Goal: Information Seeking & Learning: Check status

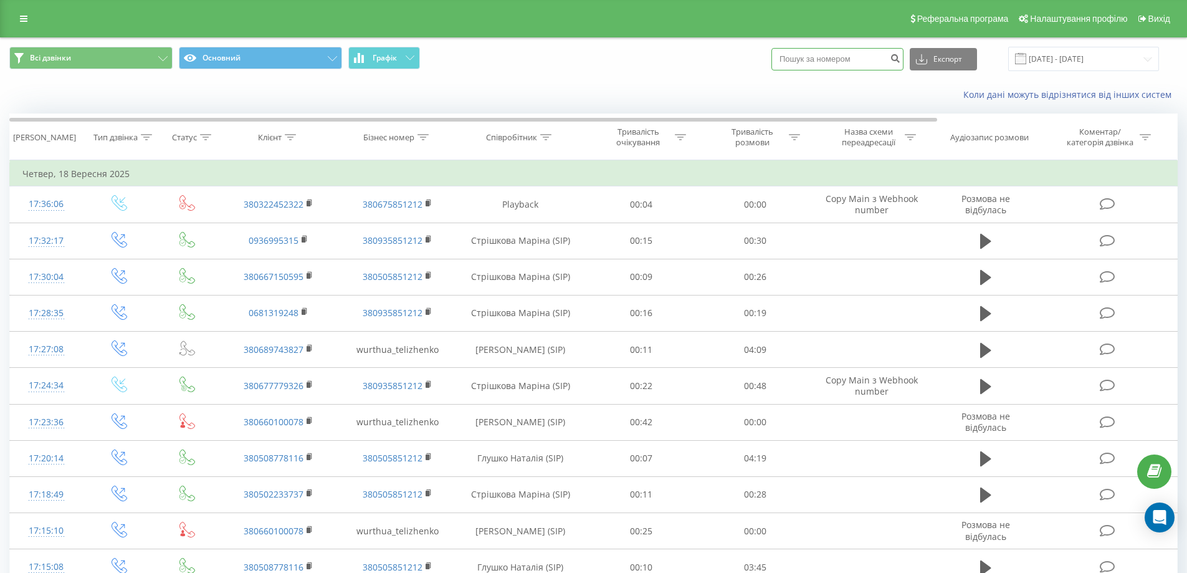
click at [850, 57] on input at bounding box center [837, 59] width 132 height 22
paste input "0675737377"
type input "0675737377"
click at [900, 59] on icon "submit" at bounding box center [895, 56] width 11 height 7
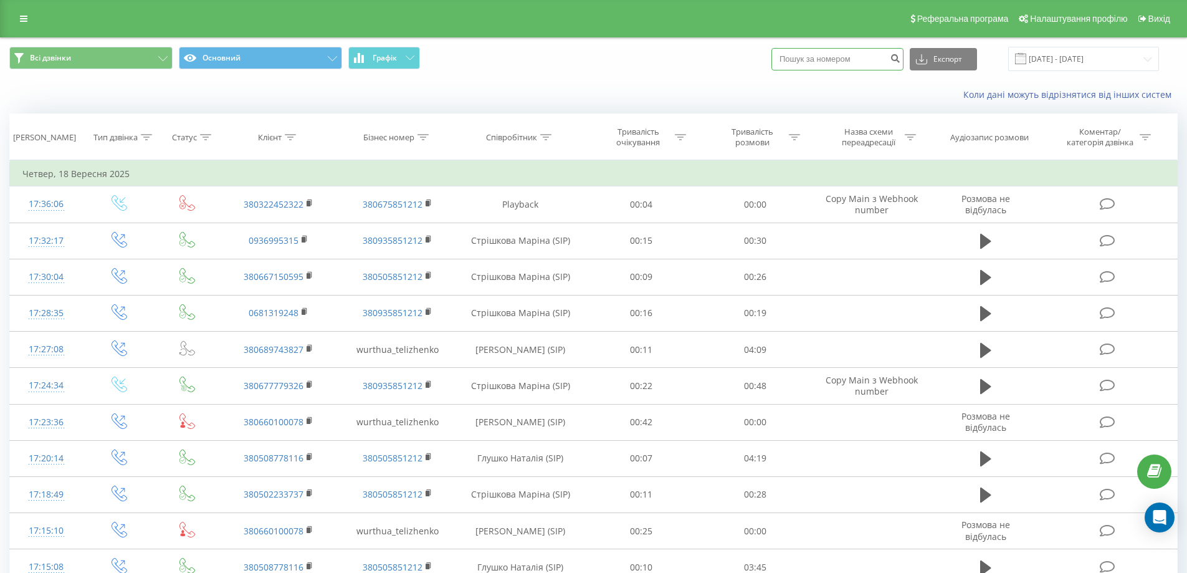
click at [842, 52] on input at bounding box center [837, 59] width 132 height 22
paste input "0675737377"
type input "0675737377"
click at [900, 60] on icon "submit" at bounding box center [895, 56] width 11 height 7
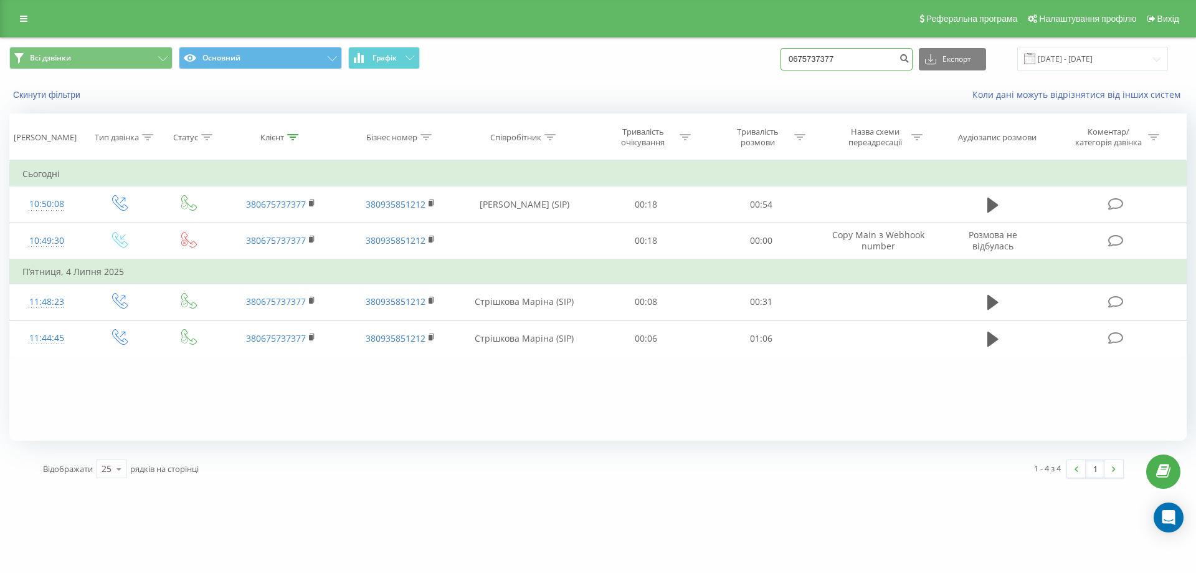
click at [854, 60] on input "0675737377" at bounding box center [847, 59] width 132 height 22
drag, startPoint x: 817, startPoint y: 55, endPoint x: 741, endPoint y: 53, distance: 76.0
click at [741, 54] on div "Всі дзвінки Основний Графік 0675737377 Експорт .csv .xls .xlsx 22.06.2025 - 22.…" at bounding box center [597, 59] width 1177 height 24
paste input "0675737377"
type input "0675737377"
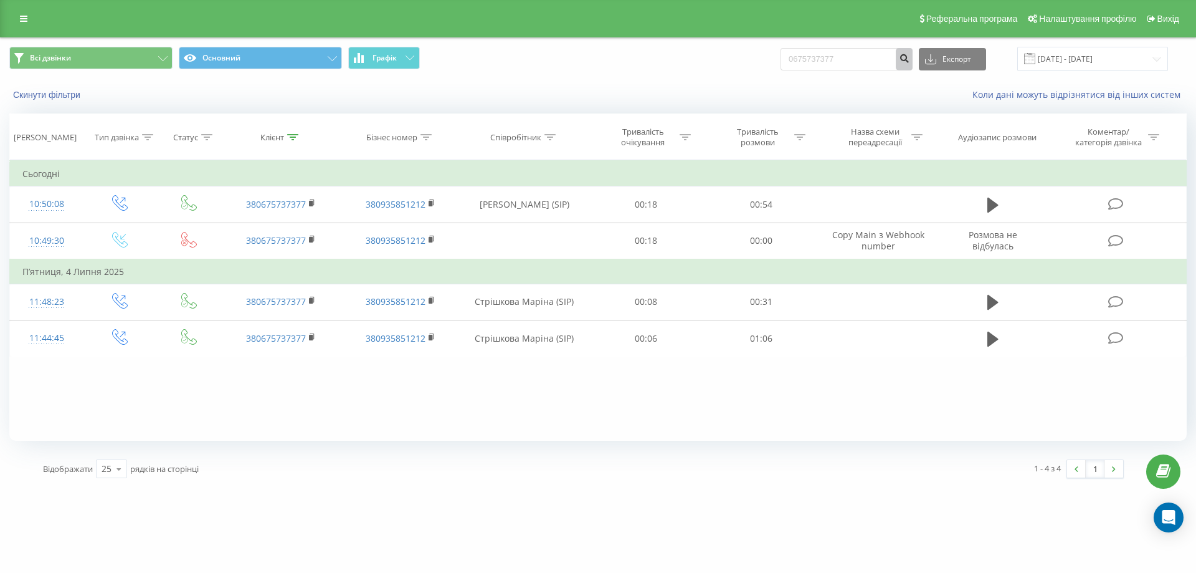
click at [910, 59] on icon "submit" at bounding box center [904, 56] width 11 height 7
drag, startPoint x: 863, startPoint y: 69, endPoint x: 746, endPoint y: 47, distance: 119.0
click at [746, 47] on div "Всі дзвінки Основний Графік 0675737377 Експорт .csv .xls .xlsx [DATE] - [DATE]" at bounding box center [597, 59] width 1177 height 24
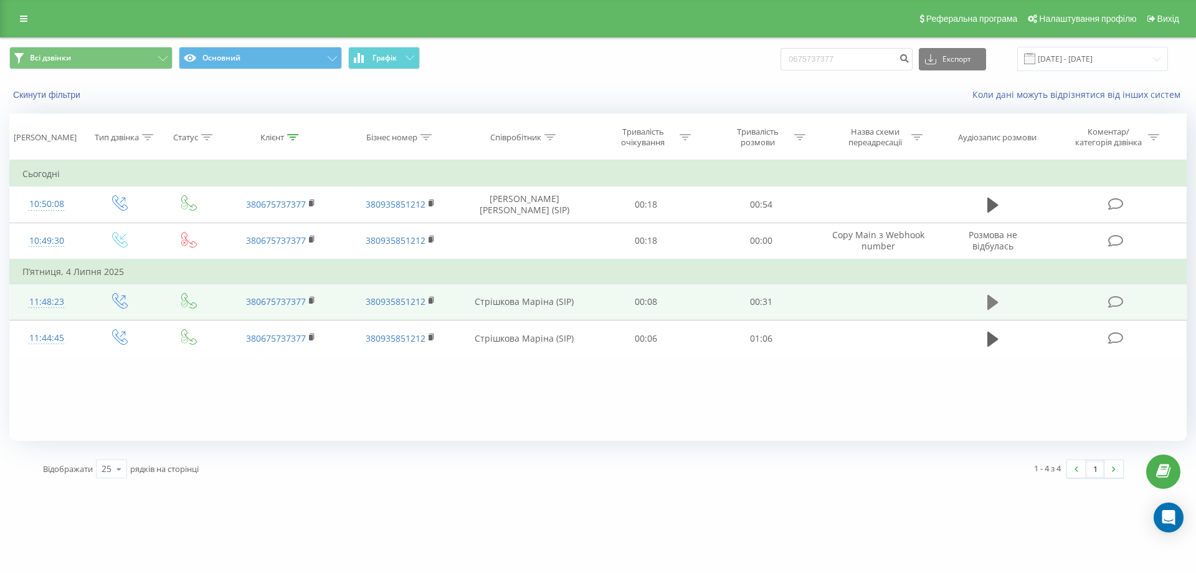
click at [996, 305] on icon at bounding box center [992, 301] width 11 height 17
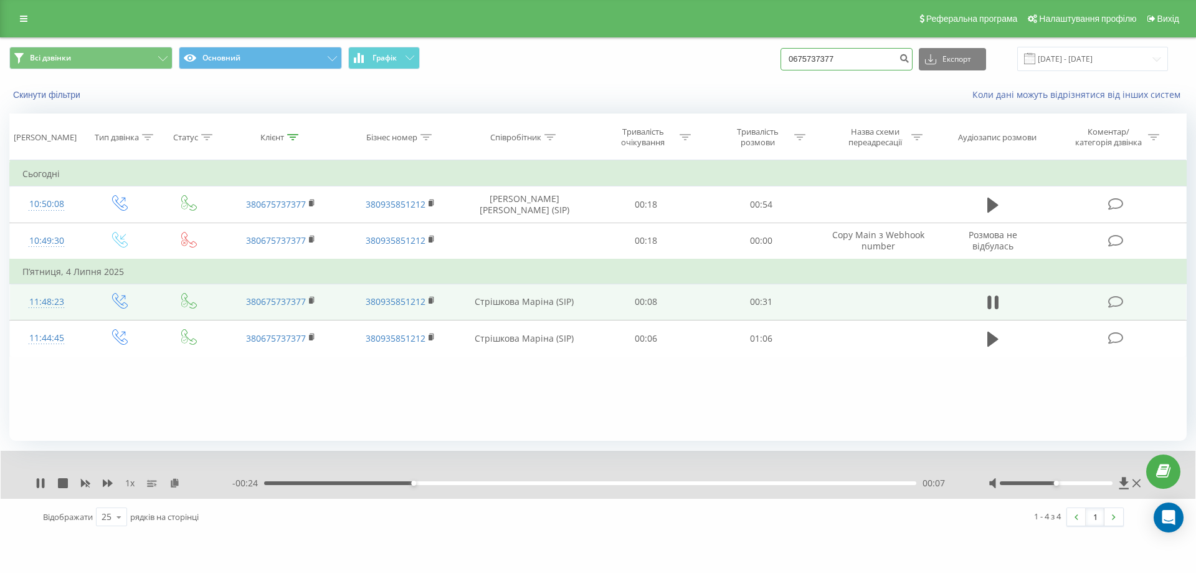
drag, startPoint x: 860, startPoint y: 62, endPoint x: 725, endPoint y: 56, distance: 135.3
click at [725, 56] on div "Всі дзвінки Основний Графік 0675737377 Експорт .csv .xls .xlsx 22.06.2025 - 22.…" at bounding box center [597, 59] width 1177 height 24
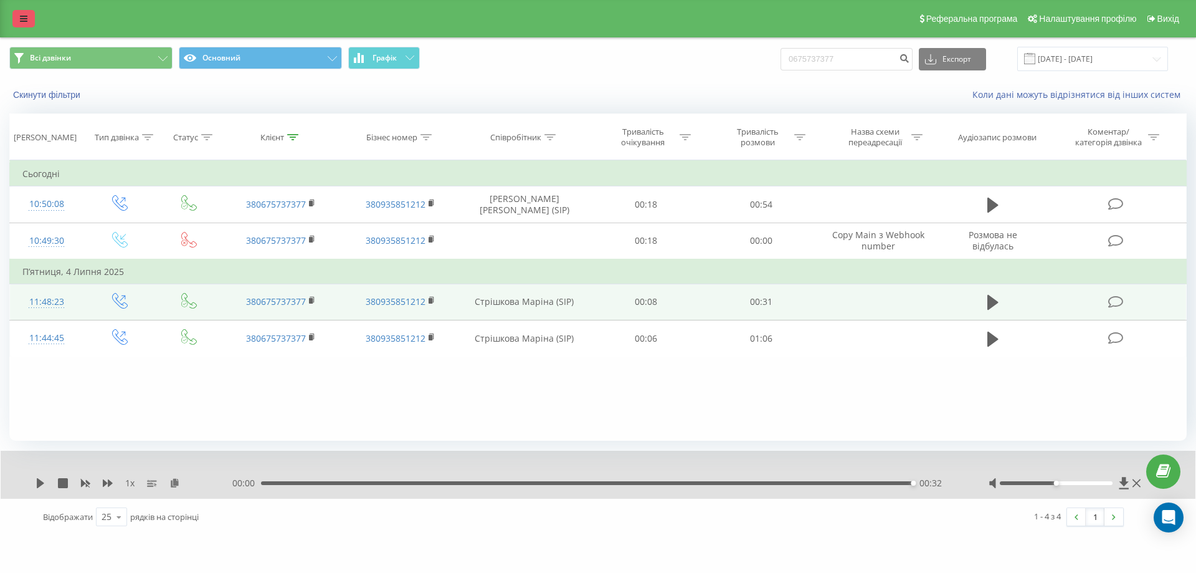
click at [29, 22] on link at bounding box center [23, 18] width 22 height 17
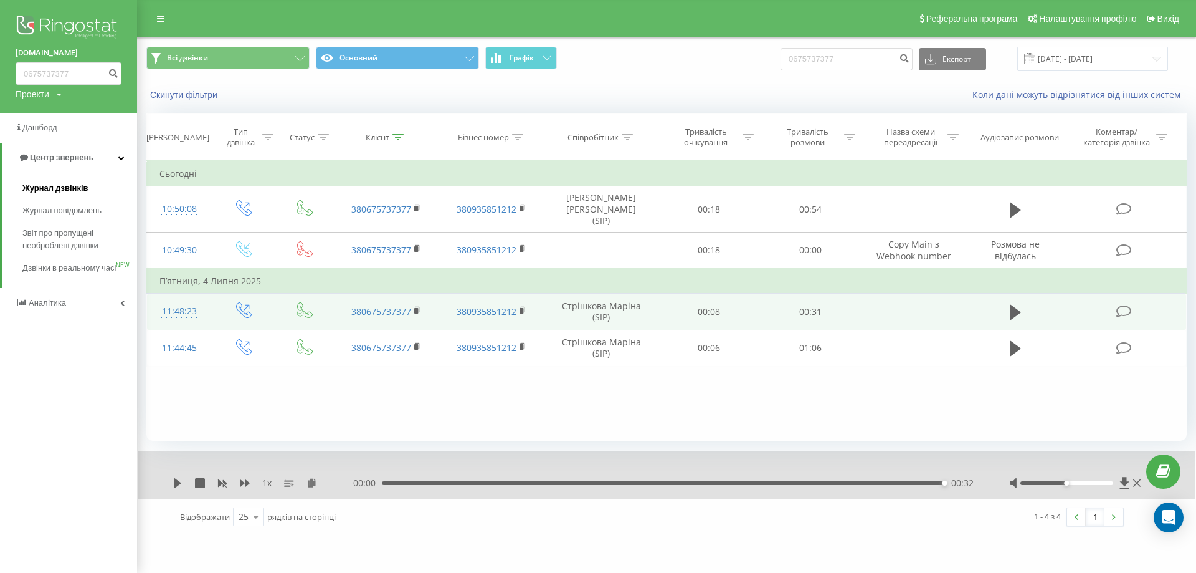
click at [78, 183] on span "Журнал дзвінків" at bounding box center [55, 188] width 66 height 12
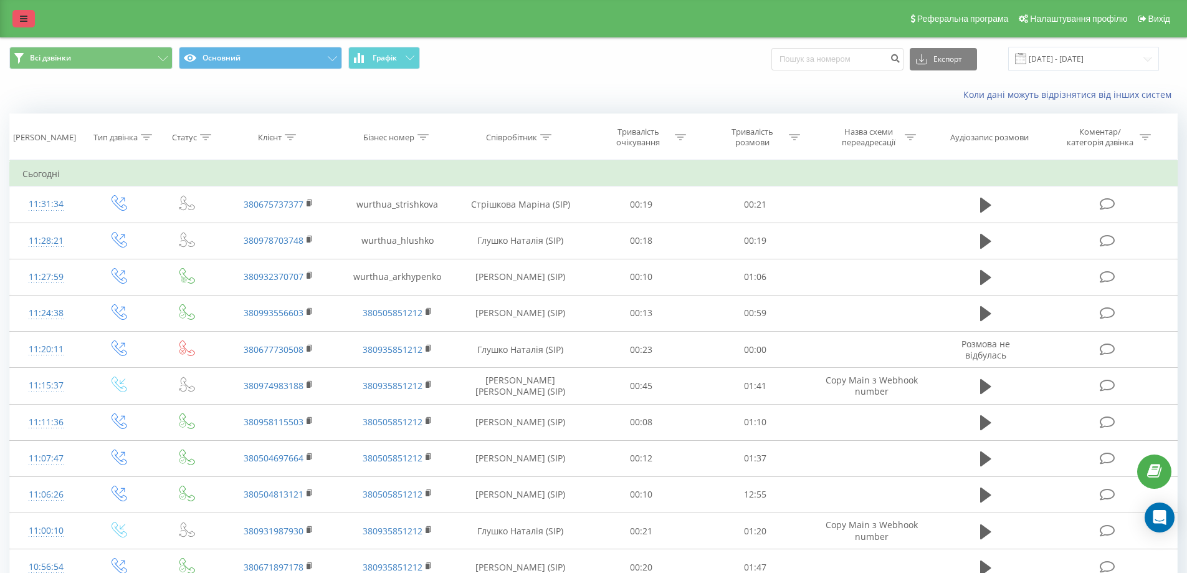
click at [17, 14] on link at bounding box center [23, 18] width 22 height 17
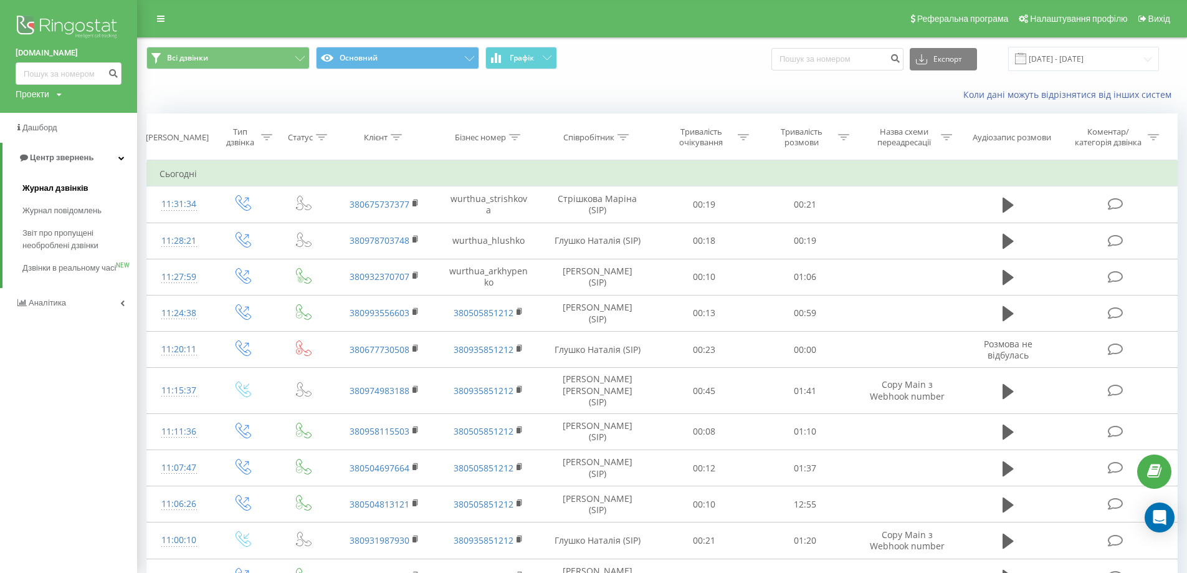
click at [43, 184] on span "Журнал дзвінків" at bounding box center [55, 188] width 66 height 12
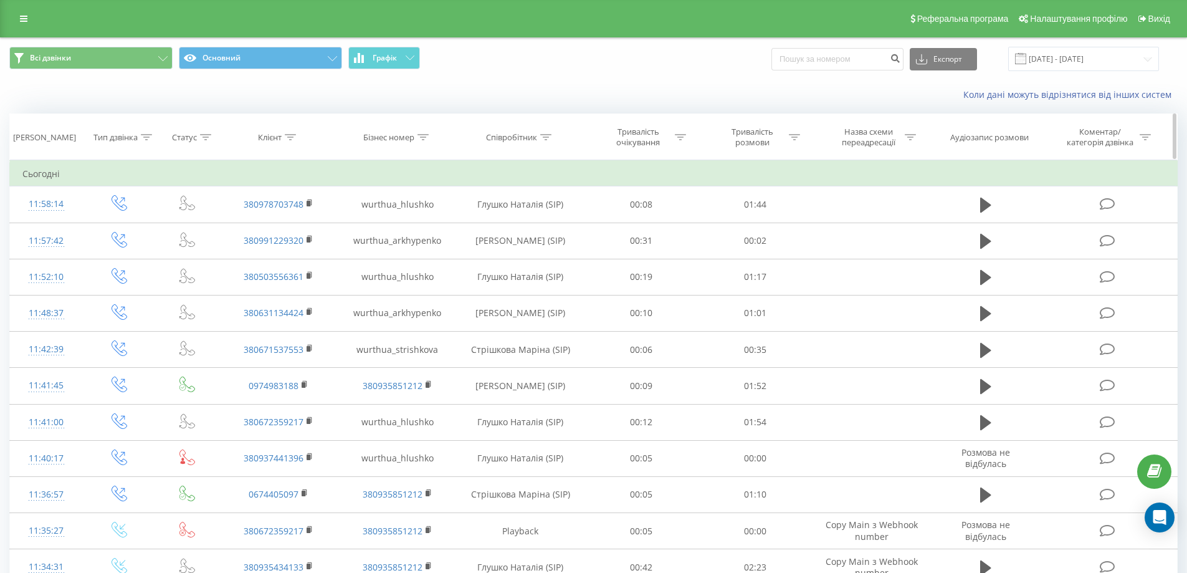
click at [549, 136] on icon at bounding box center [545, 137] width 11 height 6
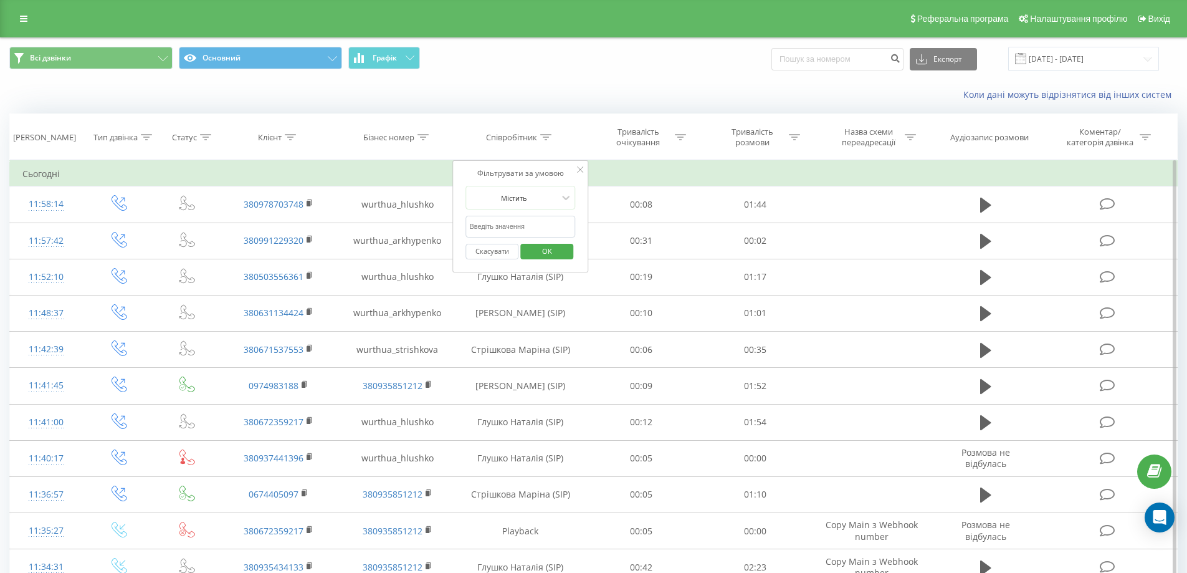
click at [519, 224] on input "text" at bounding box center [520, 227] width 110 height 22
type input "арх"
click button "OK" at bounding box center [546, 252] width 53 height 16
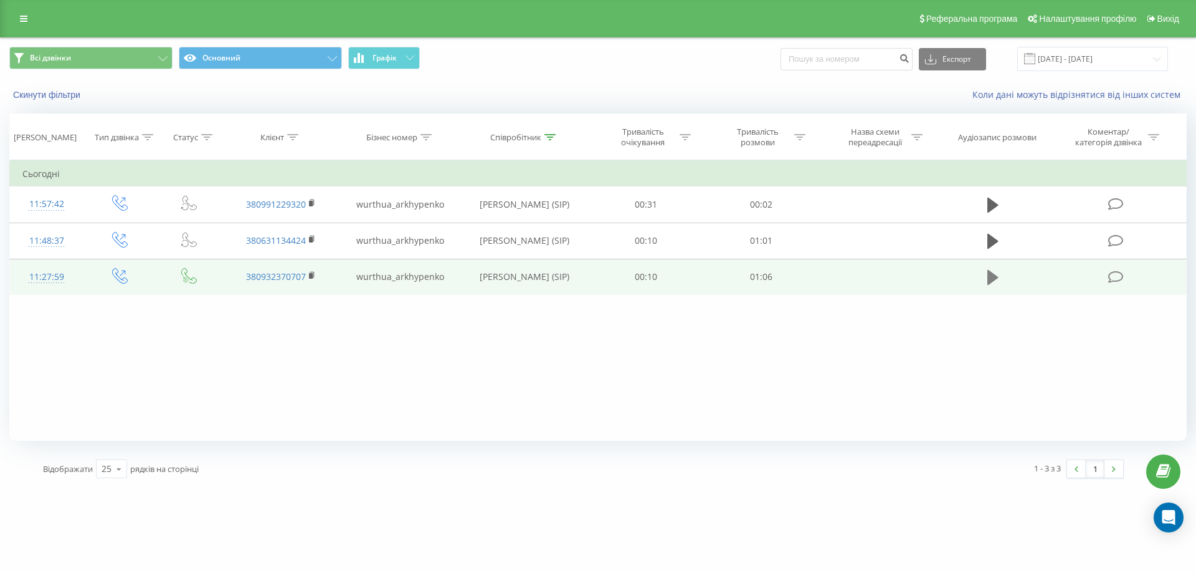
click at [998, 278] on icon at bounding box center [992, 277] width 11 height 17
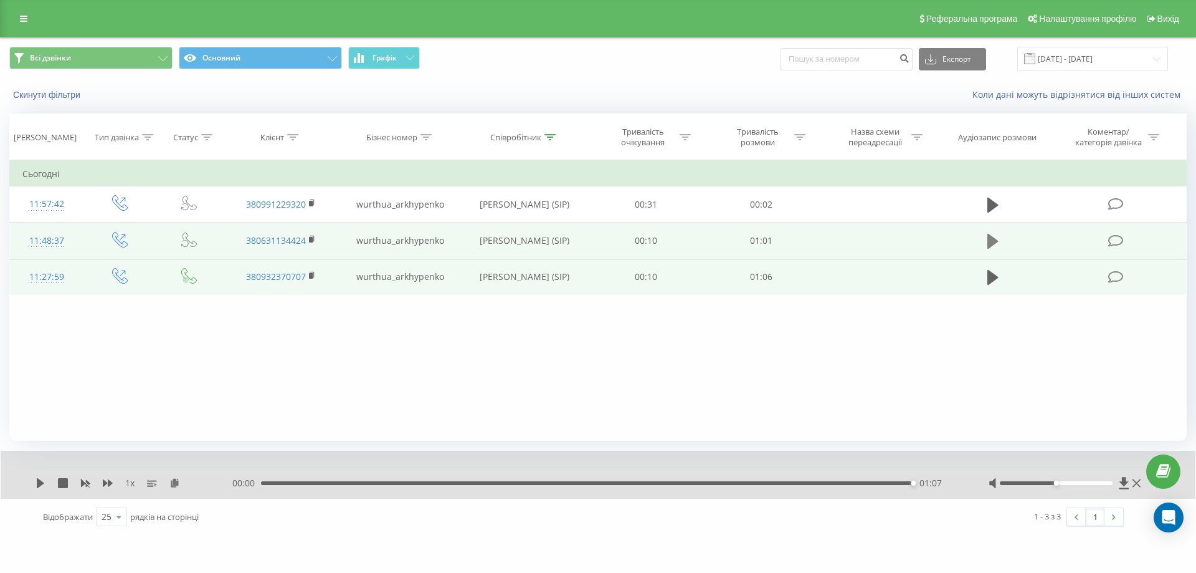
click at [987, 239] on icon at bounding box center [992, 240] width 11 height 17
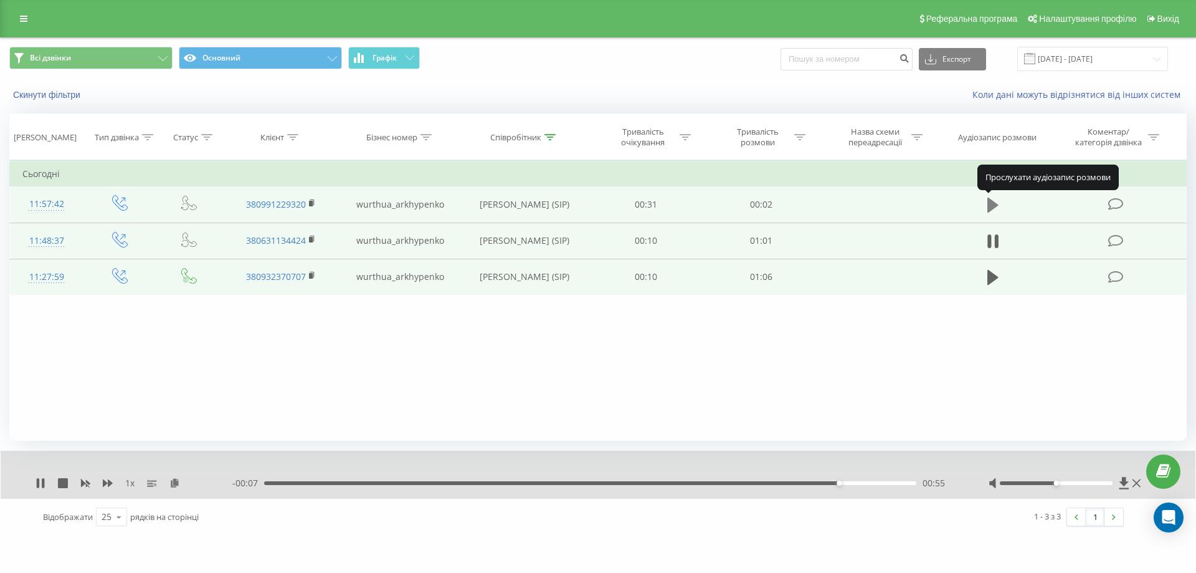
click at [992, 201] on icon at bounding box center [992, 204] width 11 height 15
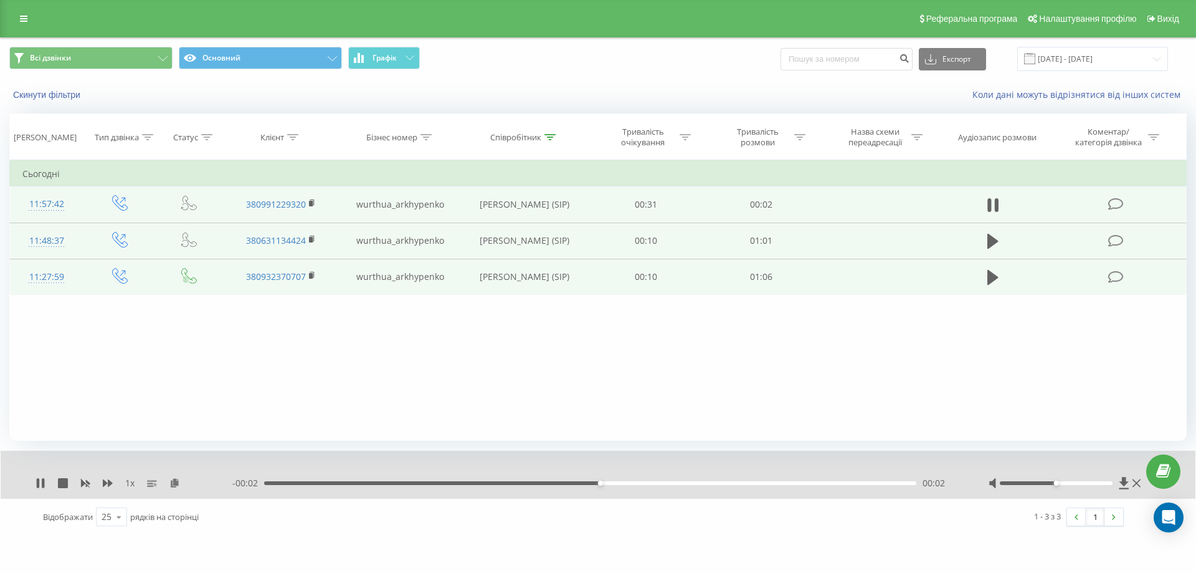
click at [12, 16] on div "Реферальна програма Налаштування профілю Вихід" at bounding box center [598, 18] width 1196 height 37
click at [22, 16] on icon at bounding box center [23, 18] width 7 height 9
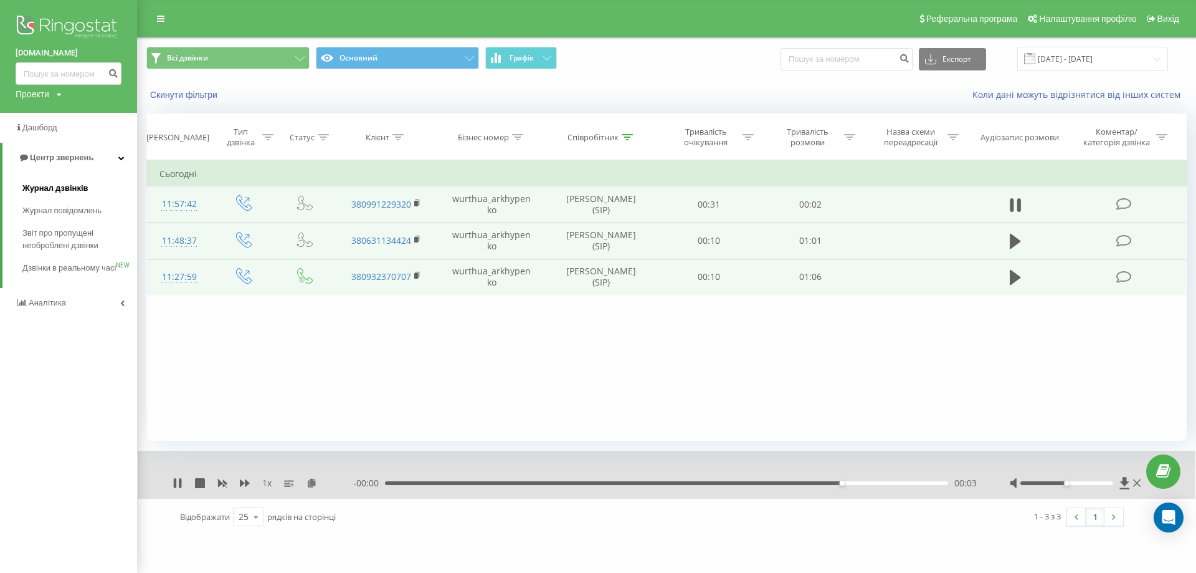
click at [66, 187] on span "Журнал дзвінків" at bounding box center [55, 188] width 66 height 12
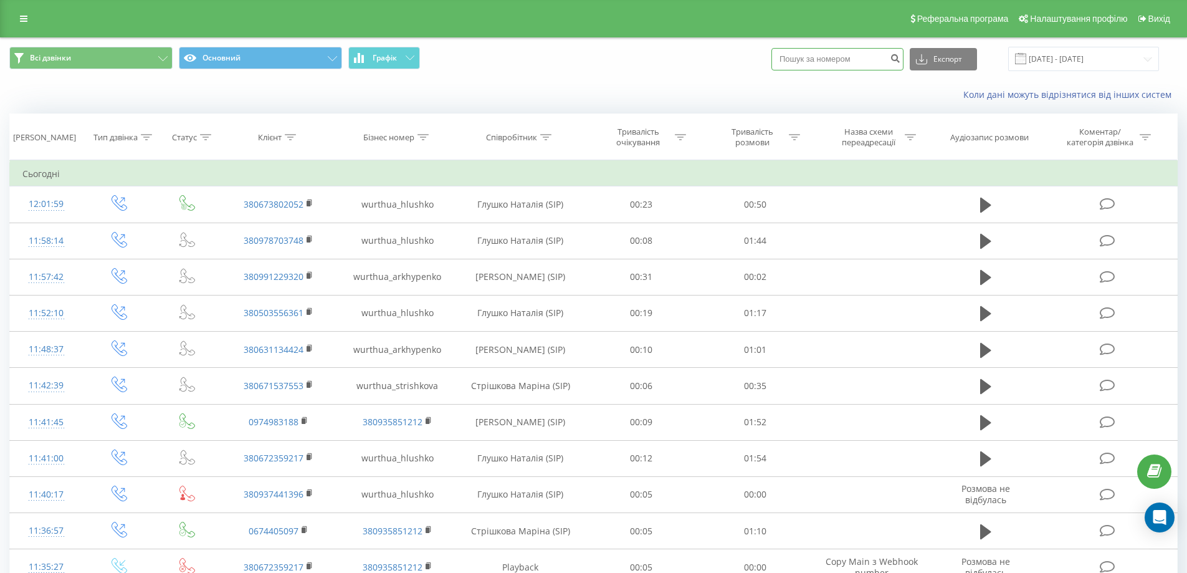
click at [829, 60] on input at bounding box center [837, 59] width 132 height 22
paste input "0937543194"
type input "0937543194"
click at [903, 64] on button "submit" at bounding box center [895, 59] width 17 height 22
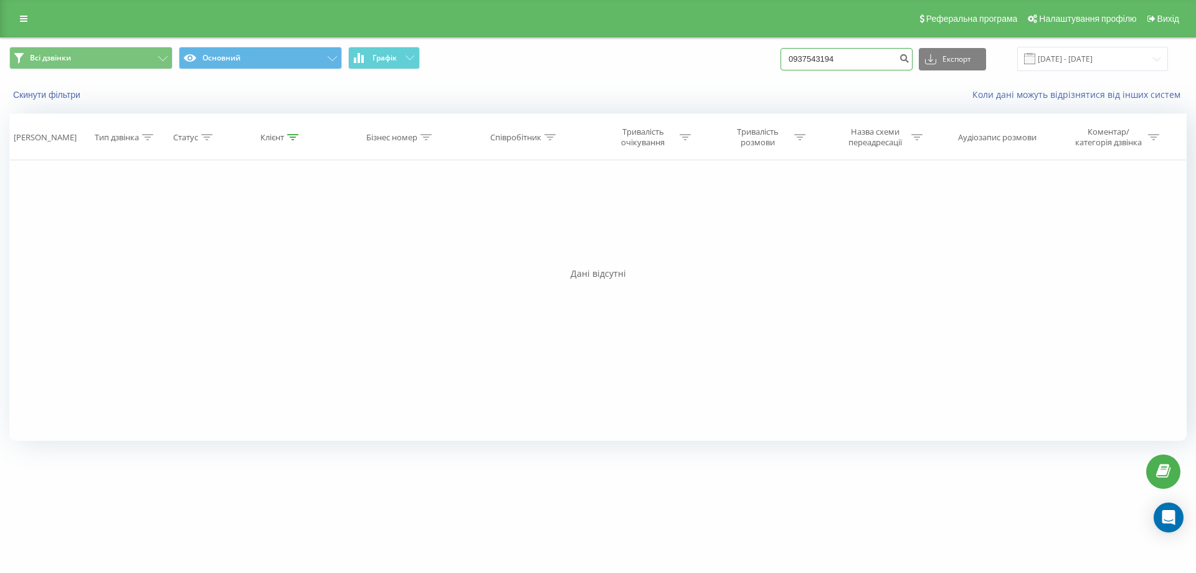
drag, startPoint x: 853, startPoint y: 62, endPoint x: 771, endPoint y: 62, distance: 82.2
click at [771, 62] on div "Всі дзвінки Основний Графік 0937543194 Експорт .csv .xls .xlsx 22.06.2025 - 22.…" at bounding box center [597, 59] width 1177 height 24
click at [835, 60] on input "0937543194" at bounding box center [847, 59] width 132 height 22
drag, startPoint x: 846, startPoint y: 57, endPoint x: 741, endPoint y: 44, distance: 106.1
click at [741, 44] on div "Всі дзвінки Основний Графік 0937543194 Експорт .csv .xls .xlsx 22.06.2025 - 22.…" at bounding box center [598, 59] width 1195 height 42
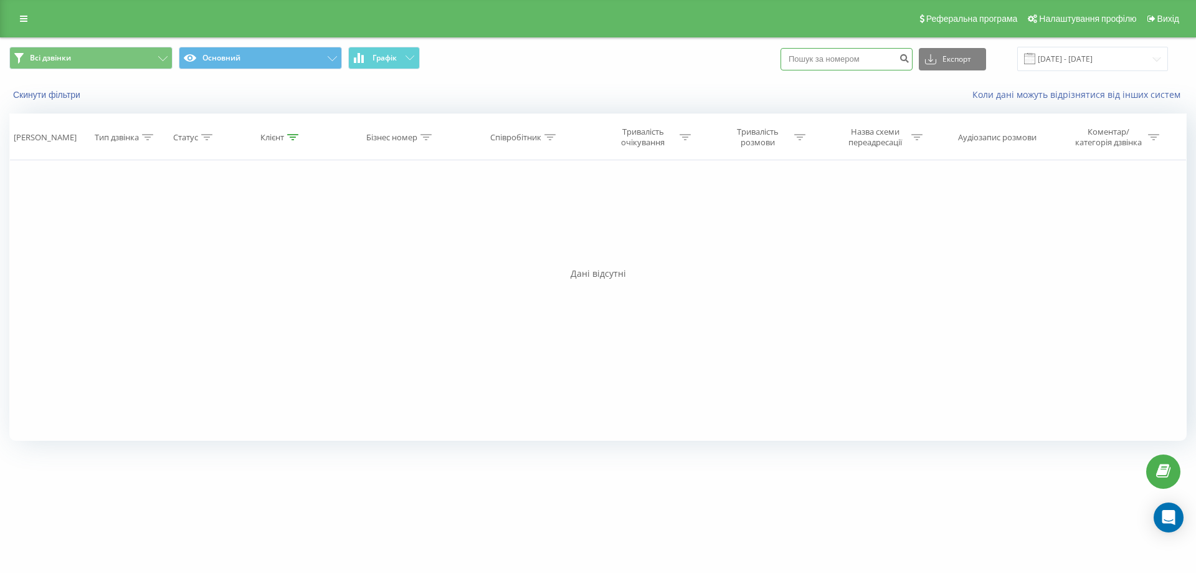
paste input "380504697664"
click at [811, 57] on input "380504697664" at bounding box center [847, 59] width 132 height 22
type input "0504697664"
click at [910, 59] on icon "submit" at bounding box center [904, 56] width 11 height 7
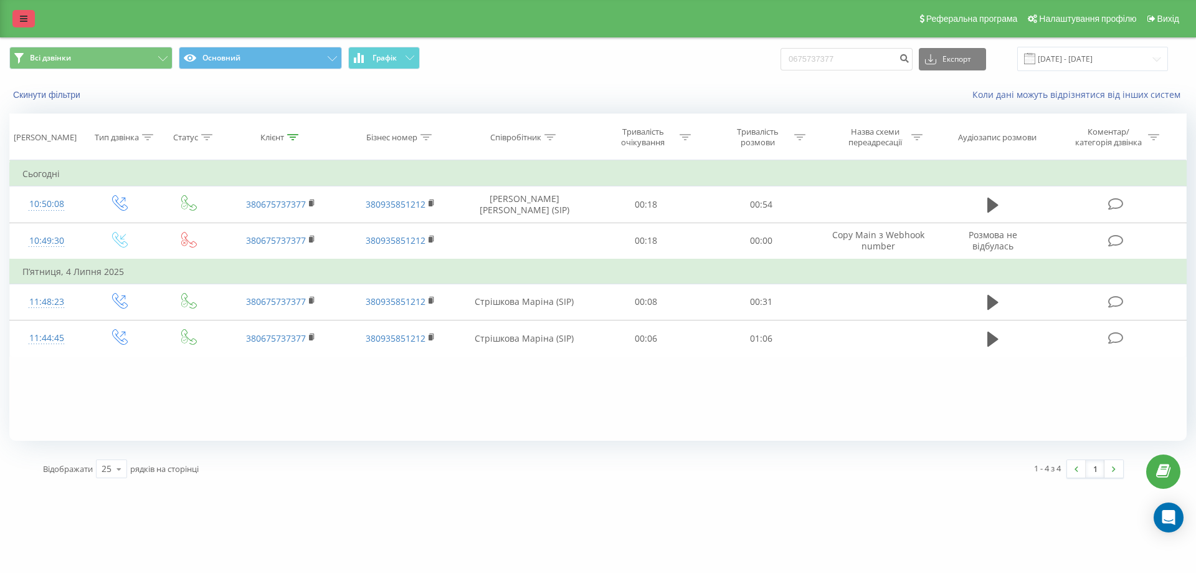
click at [23, 22] on icon at bounding box center [23, 18] width 7 height 9
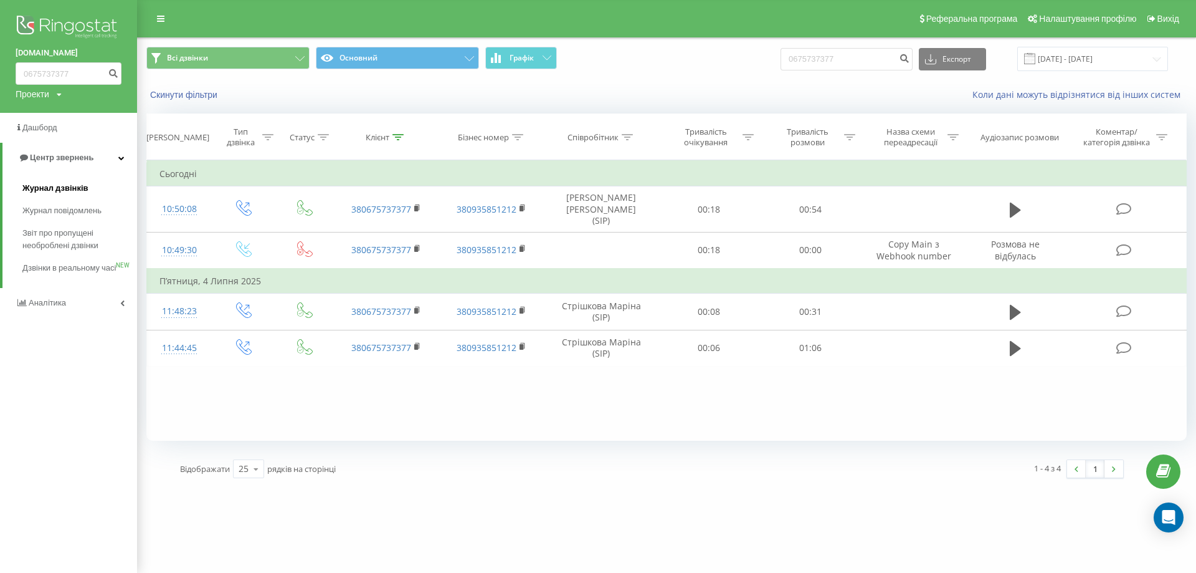
click at [59, 186] on span "Журнал дзвінків" at bounding box center [55, 188] width 66 height 12
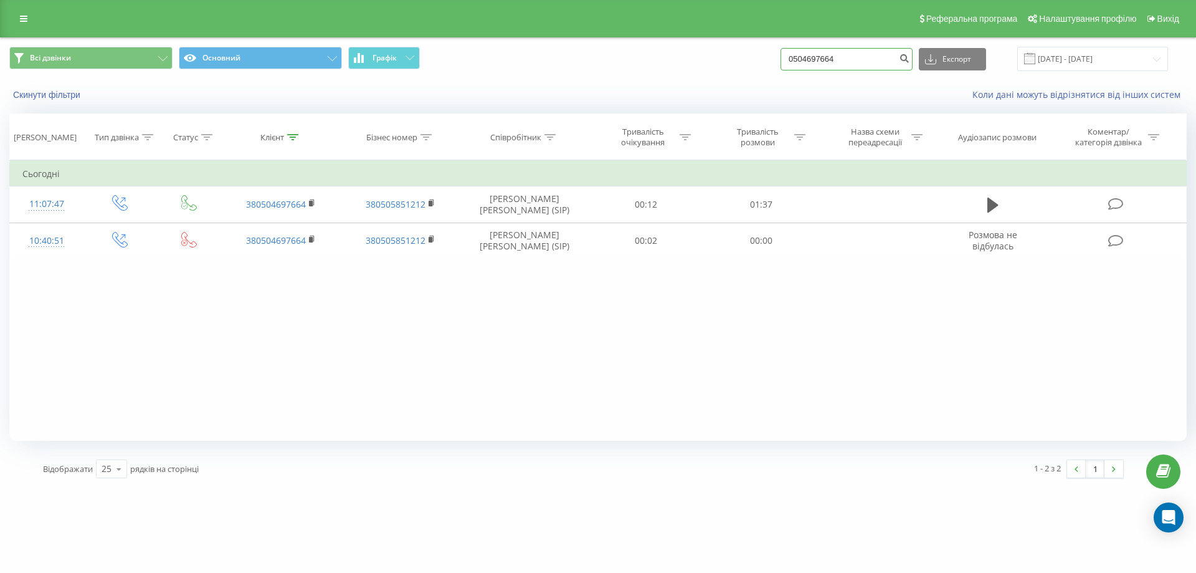
drag, startPoint x: 799, startPoint y: 58, endPoint x: 754, endPoint y: 54, distance: 45.1
click at [754, 54] on div "Всі дзвінки Основний Графік 0504697664 Експорт .csv .xls .xlsx [DATE] - [DATE]" at bounding box center [597, 59] width 1177 height 24
click at [842, 55] on input "0504697664" at bounding box center [847, 59] width 132 height 22
drag, startPoint x: 855, startPoint y: 59, endPoint x: 738, endPoint y: 55, distance: 116.5
click at [738, 55] on div "Всі дзвінки Основний Графік 0504697664 Експорт .csv .xls .xlsx [DATE] - [DATE]" at bounding box center [597, 59] width 1177 height 24
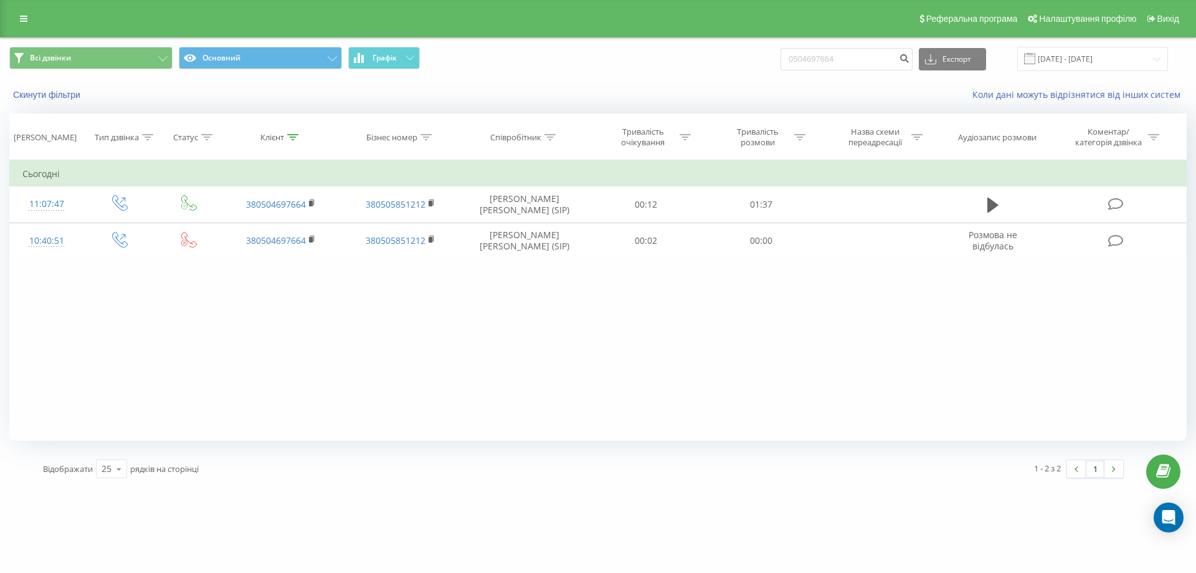
click at [17, 9] on div "Реферальна програма Налаштування профілю Вихід" at bounding box center [598, 18] width 1196 height 37
click at [21, 14] on icon at bounding box center [23, 18] width 7 height 9
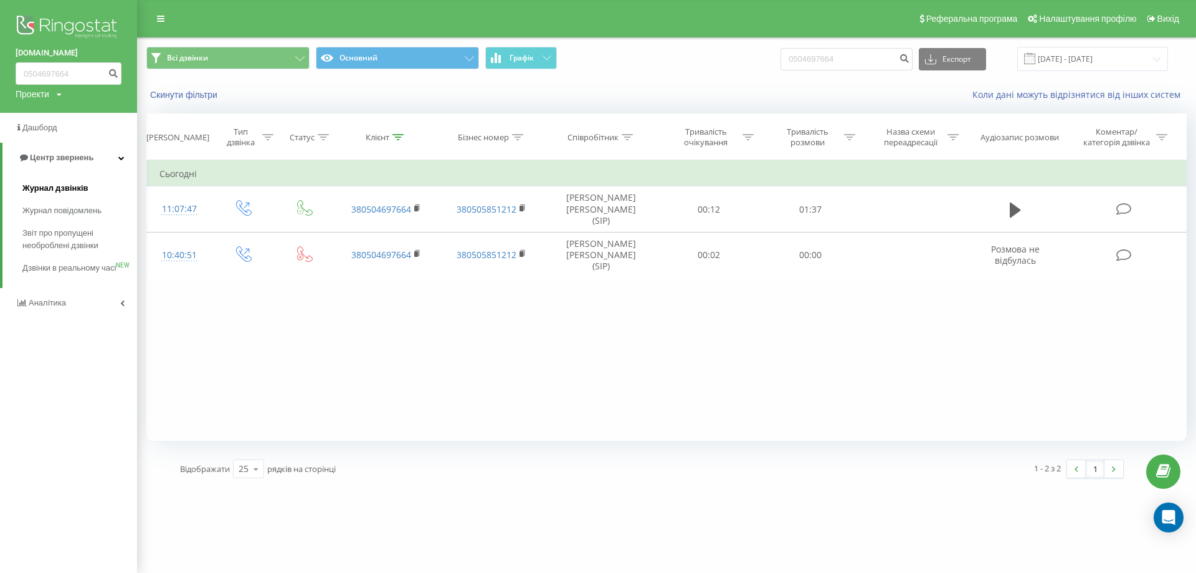
click at [67, 190] on span "Журнал дзвінків" at bounding box center [55, 188] width 66 height 12
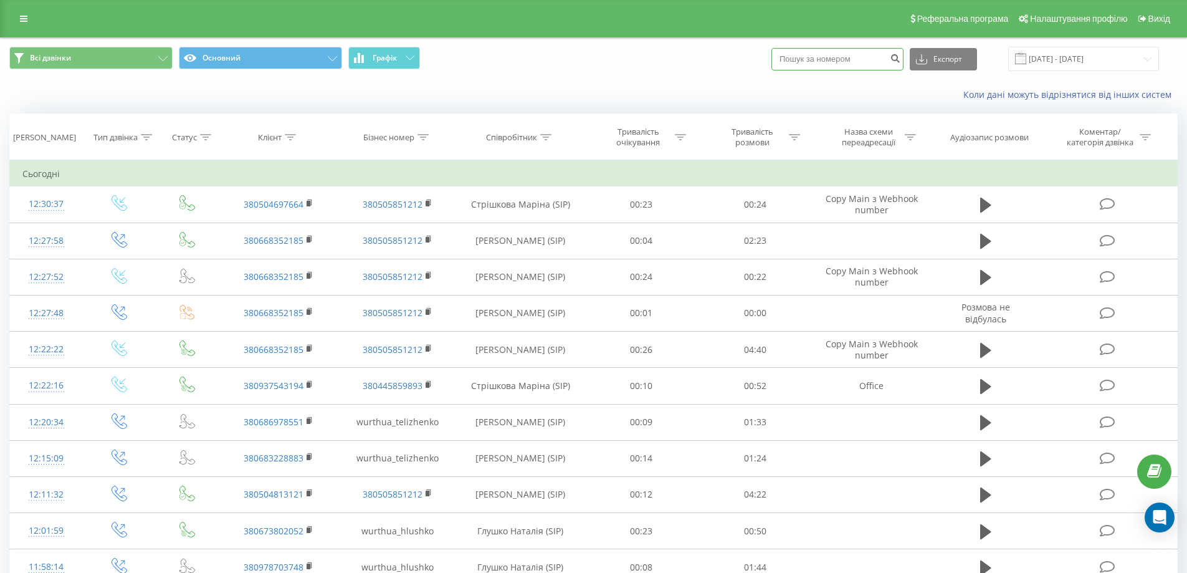
click at [804, 64] on input at bounding box center [837, 59] width 132 height 22
paste input "[PHONE_NUMBER]"
click at [805, 62] on input "[PHONE_NUMBER]" at bounding box center [837, 59] width 132 height 22
type input "0667183839"
click at [900, 60] on icon "submit" at bounding box center [895, 56] width 11 height 7
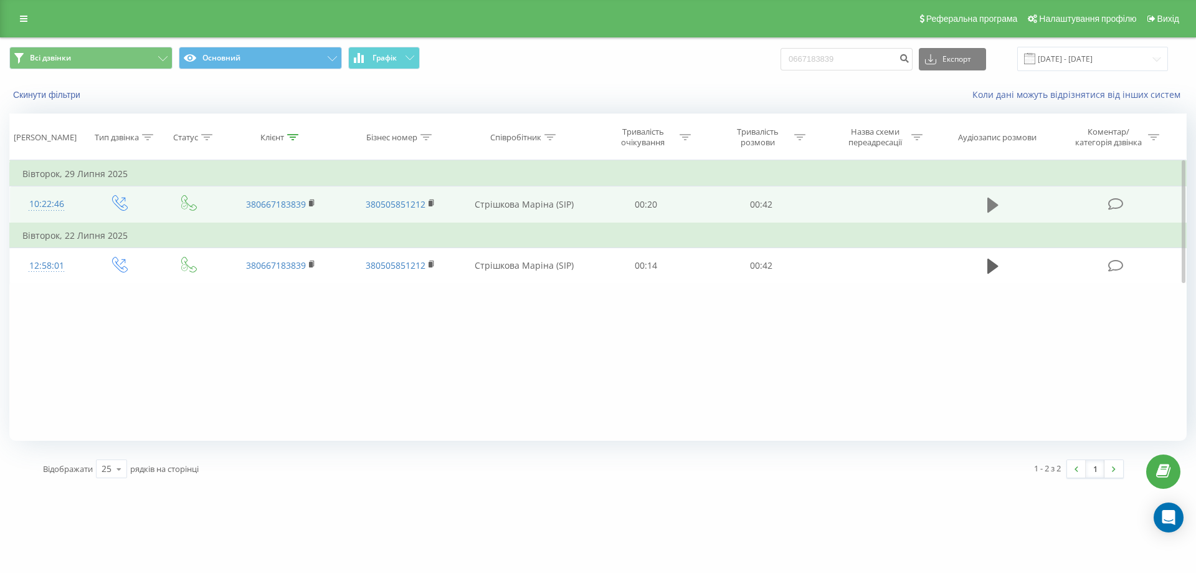
click at [994, 204] on icon at bounding box center [992, 204] width 11 height 15
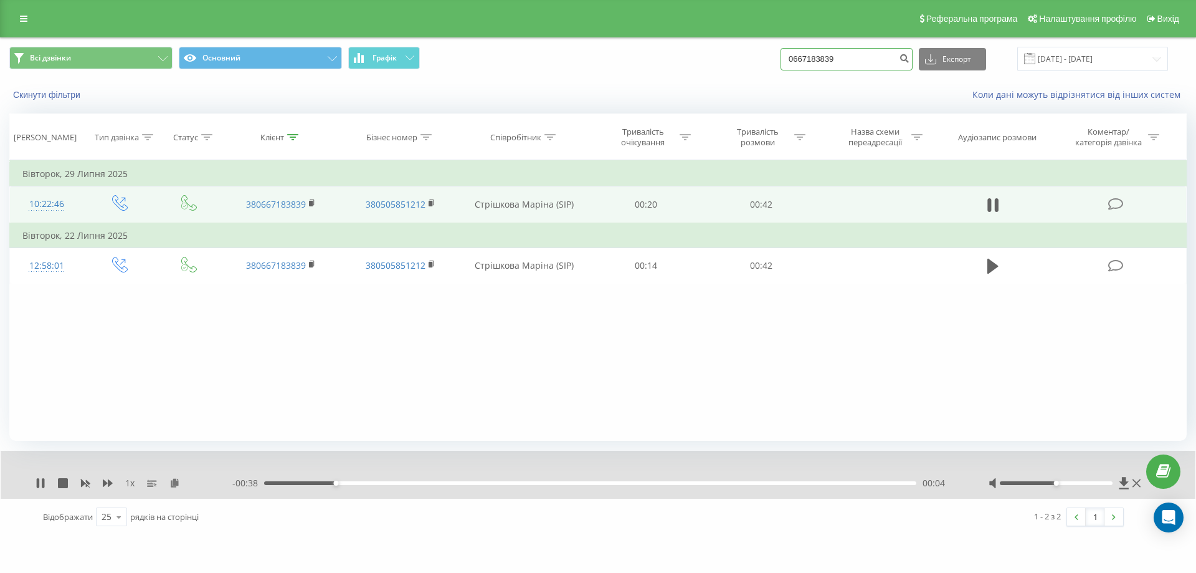
drag, startPoint x: 812, startPoint y: 64, endPoint x: 789, endPoint y: 64, distance: 22.4
click at [789, 64] on div "Всі дзвінки Основний Графік 0667183839 Експорт .csv .xls .xlsx 22.06.2025 - 22.…" at bounding box center [597, 59] width 1177 height 24
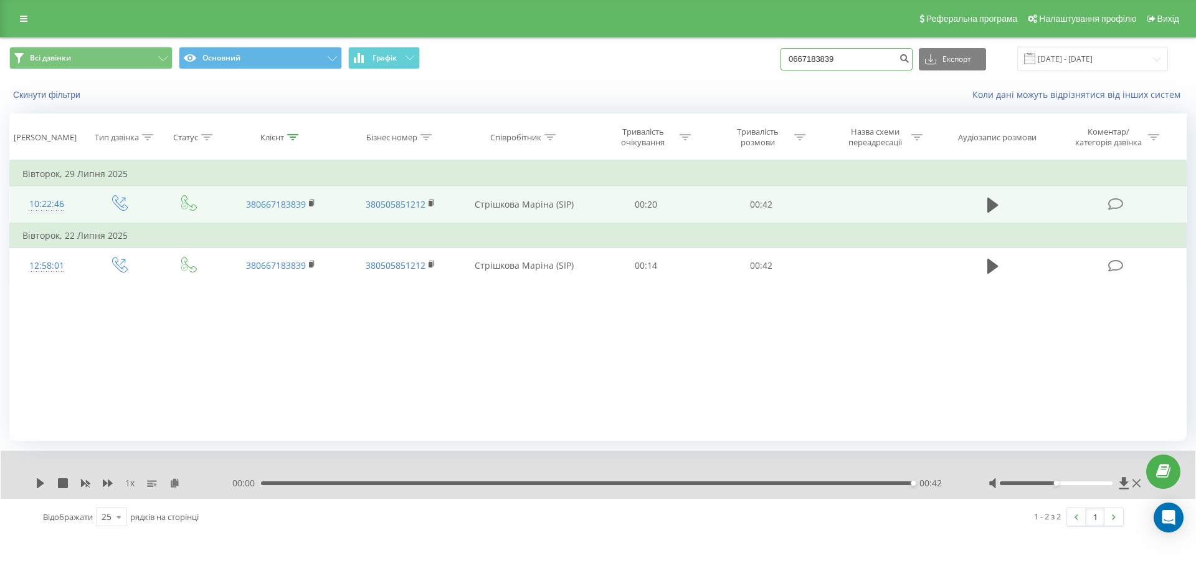
click at [824, 53] on input "0667183839" at bounding box center [847, 59] width 132 height 22
drag, startPoint x: 851, startPoint y: 57, endPoint x: 695, endPoint y: 45, distance: 156.2
click at [700, 44] on div "Всі дзвінки Основний Графік 0667183839 Експорт .csv .xls .xlsx 22.06.2025 - 22.…" at bounding box center [598, 59] width 1195 height 42
paste input "0672192793"
type input "0672192793"
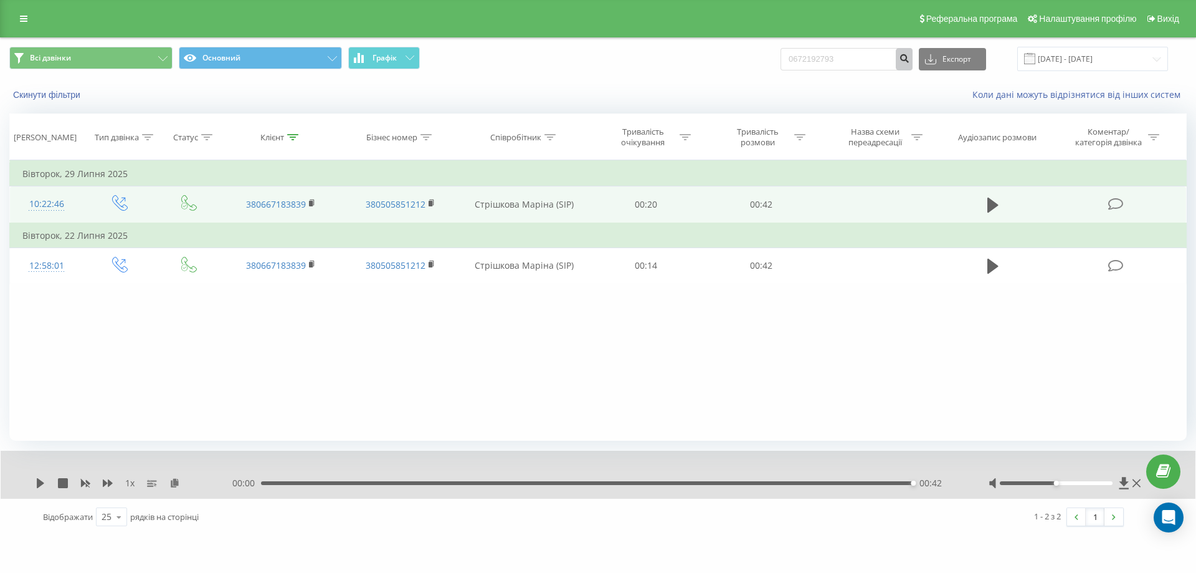
click at [910, 60] on icon "submit" at bounding box center [904, 56] width 11 height 7
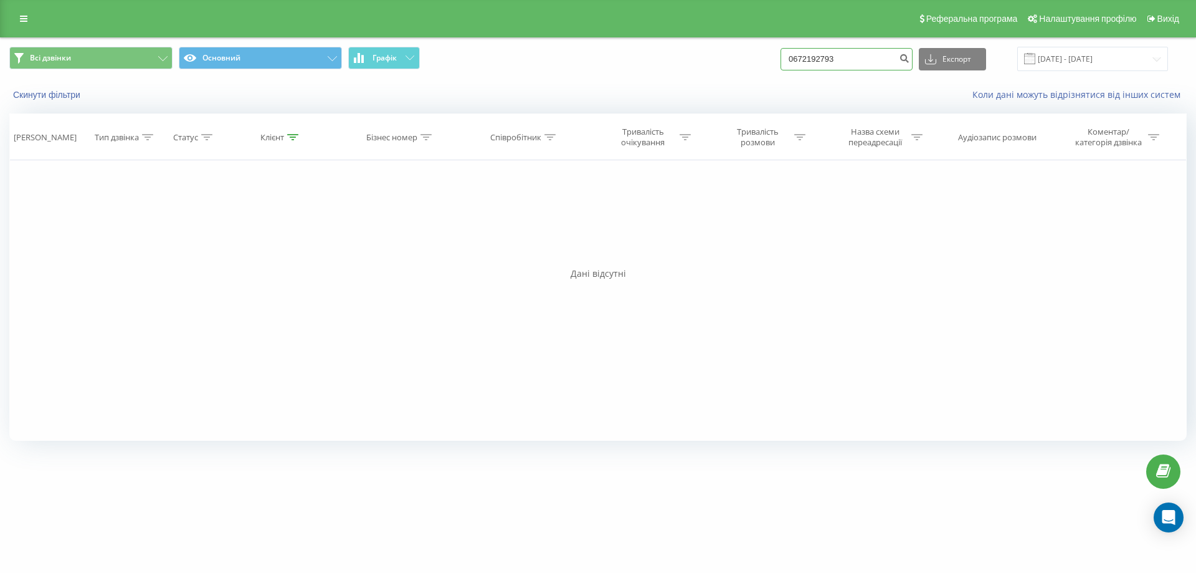
drag, startPoint x: 779, startPoint y: 64, endPoint x: 817, endPoint y: 55, distance: 39.7
click at [752, 64] on div "Всі дзвінки Основний Графік 0672192793 Експорт .csv .xls .xlsx [DATE] - [DATE]" at bounding box center [597, 59] width 1177 height 24
click at [828, 55] on input "0672192793" at bounding box center [847, 59] width 132 height 22
drag, startPoint x: 858, startPoint y: 57, endPoint x: 619, endPoint y: 52, distance: 239.3
click at [650, 54] on div "Всі дзвінки Основний Графік 0672192793 Експорт .csv .xls .xlsx [DATE] - [DATE]" at bounding box center [597, 59] width 1177 height 24
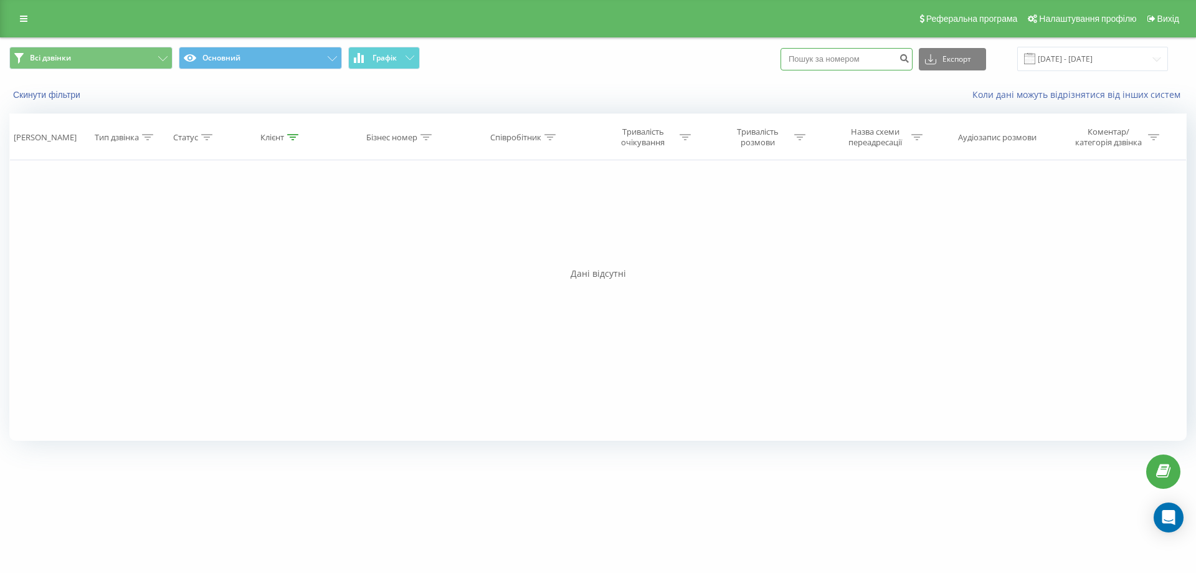
paste input "0937543194"
type input "0937543194"
click at [910, 60] on icon "submit" at bounding box center [904, 56] width 11 height 7
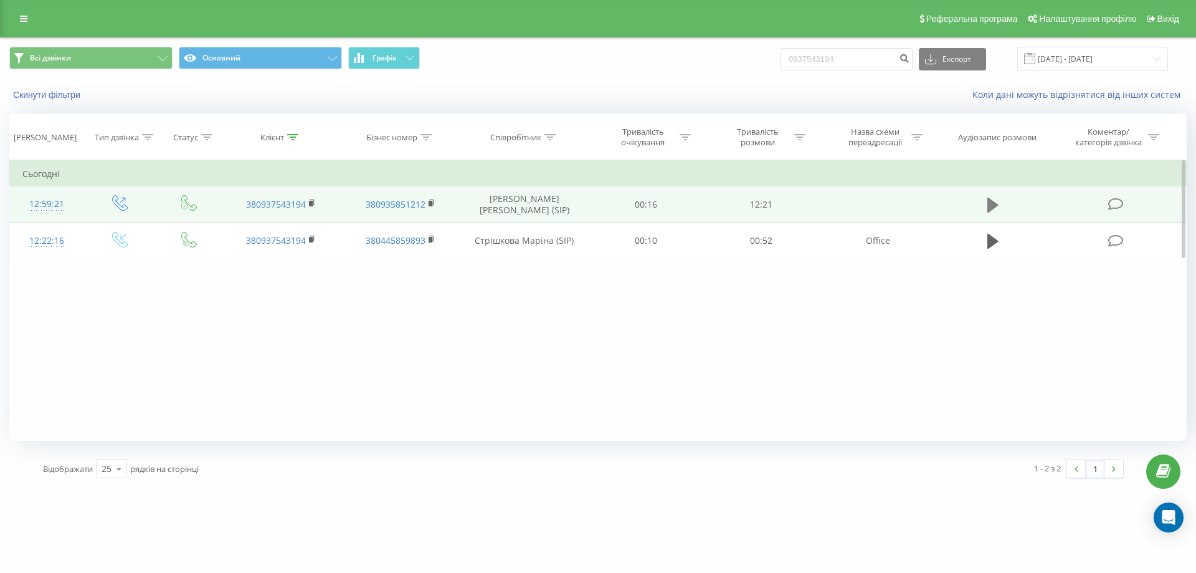
click at [988, 201] on icon at bounding box center [992, 204] width 11 height 15
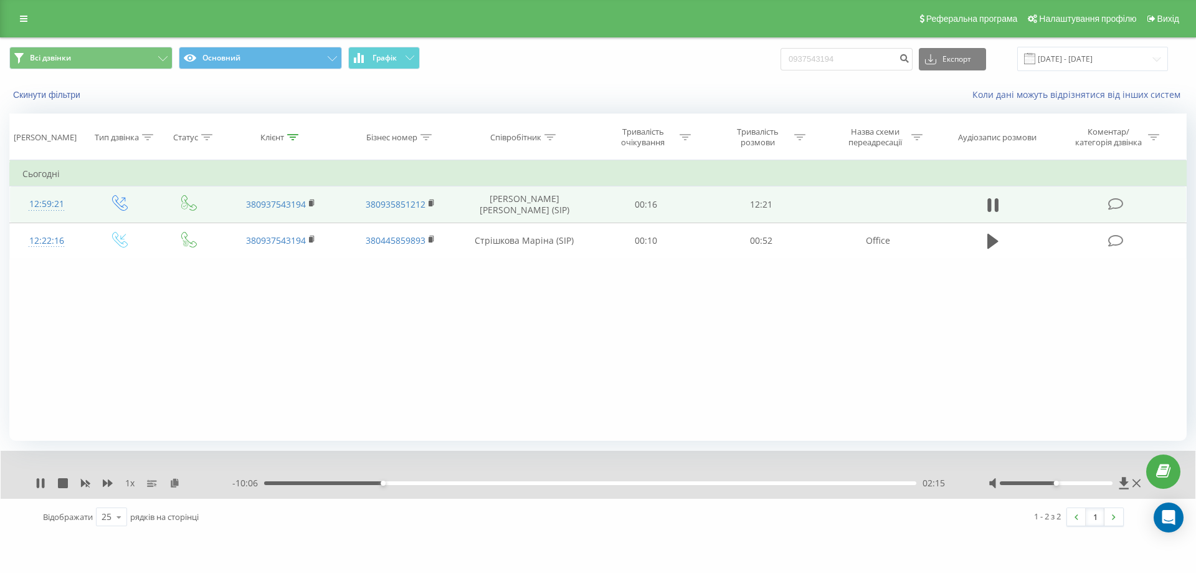
click at [506, 483] on div "02:15" at bounding box center [590, 483] width 652 height 4
click at [585, 484] on div "00:00" at bounding box center [590, 483] width 652 height 4
click at [737, 484] on div "06:07" at bounding box center [590, 483] width 652 height 4
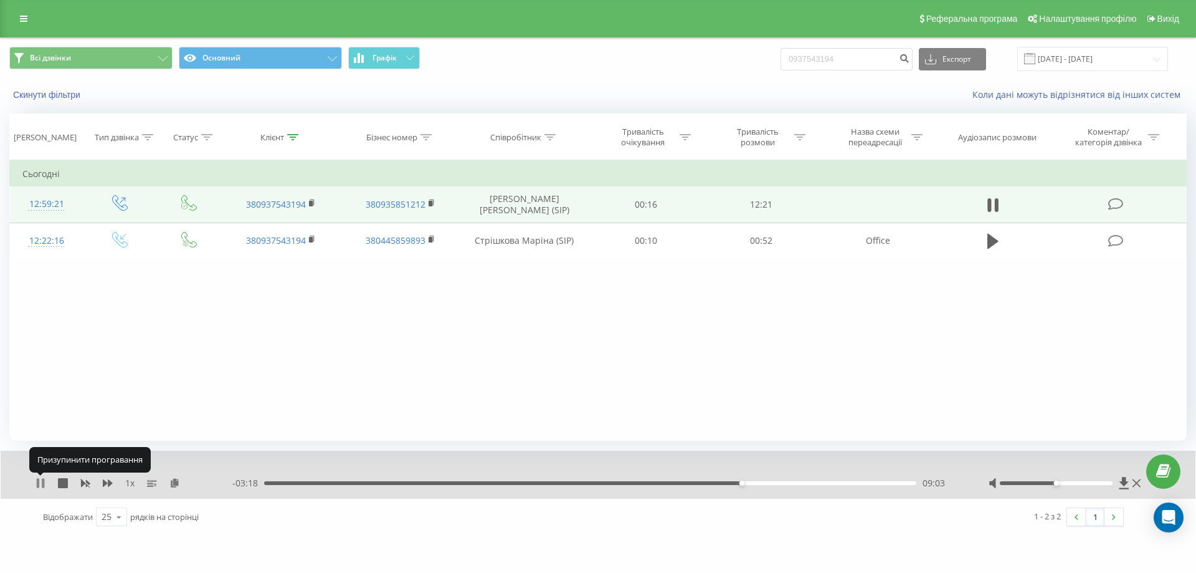
click at [38, 485] on icon at bounding box center [38, 483] width 2 height 10
click at [24, 13] on link at bounding box center [23, 18] width 22 height 17
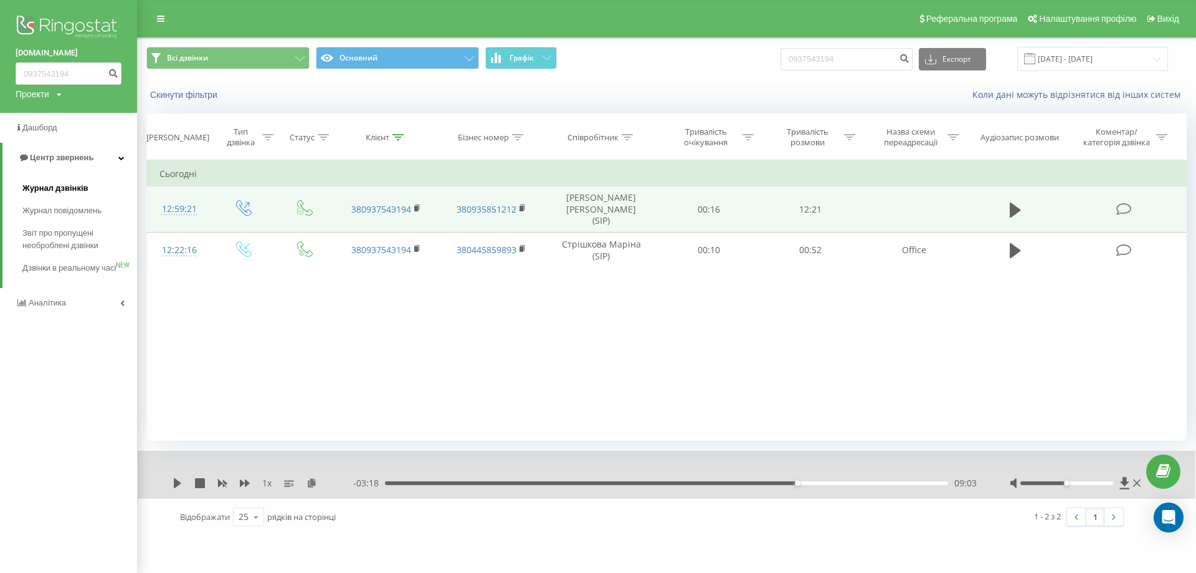
click at [46, 184] on span "Журнал дзвінків" at bounding box center [55, 188] width 66 height 12
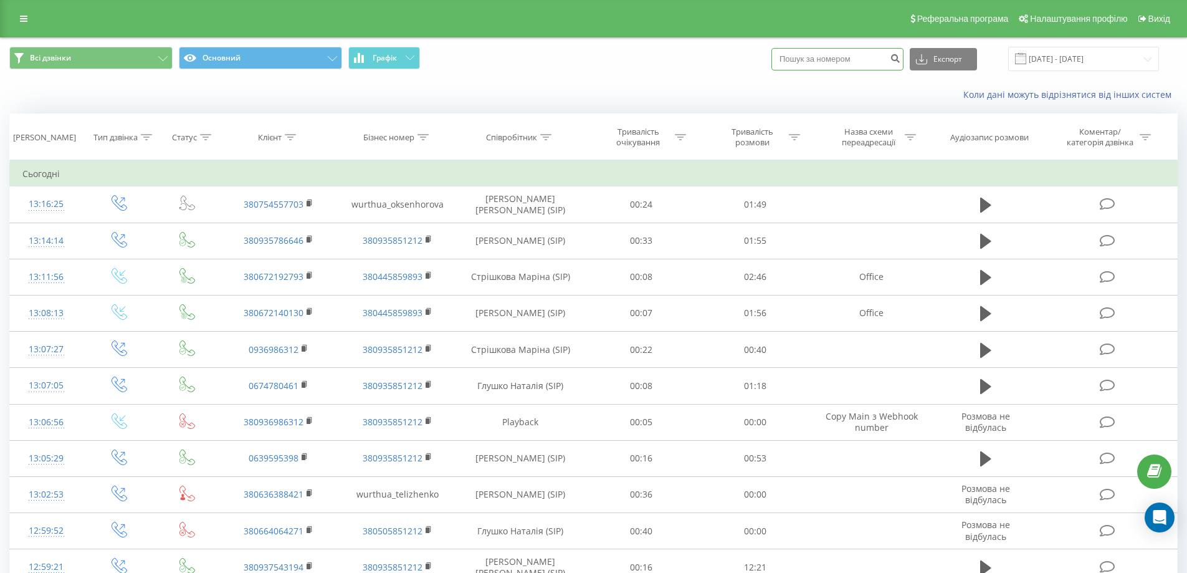
click at [820, 56] on input at bounding box center [837, 59] width 132 height 22
paste input "0672192793"
type input "0672192793"
click at [903, 60] on button "submit" at bounding box center [895, 59] width 17 height 22
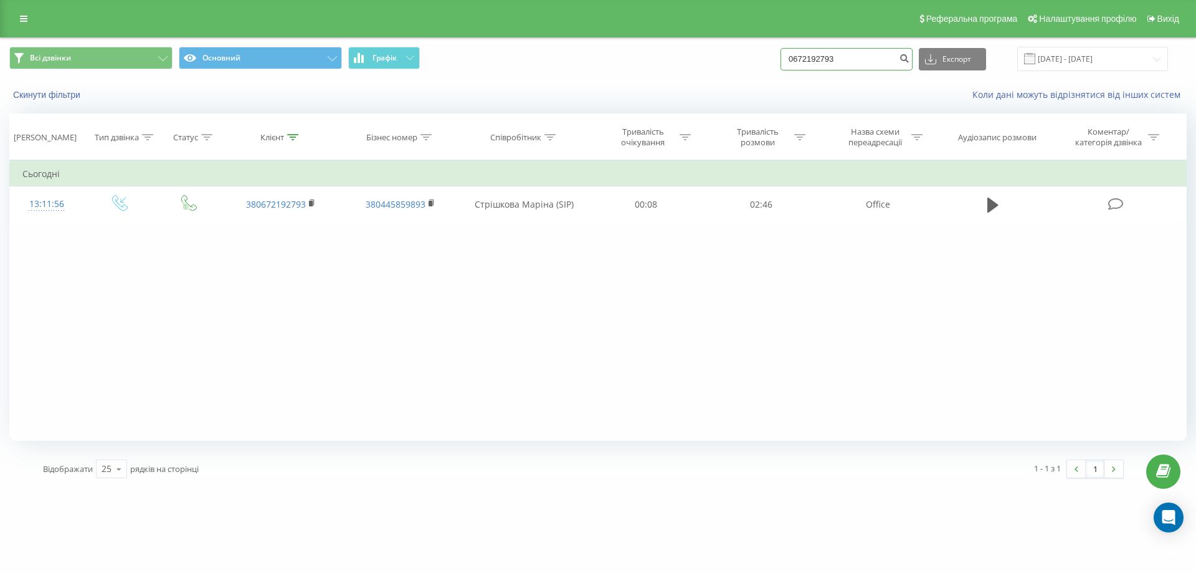
click at [841, 59] on input "0672192793" at bounding box center [847, 59] width 132 height 22
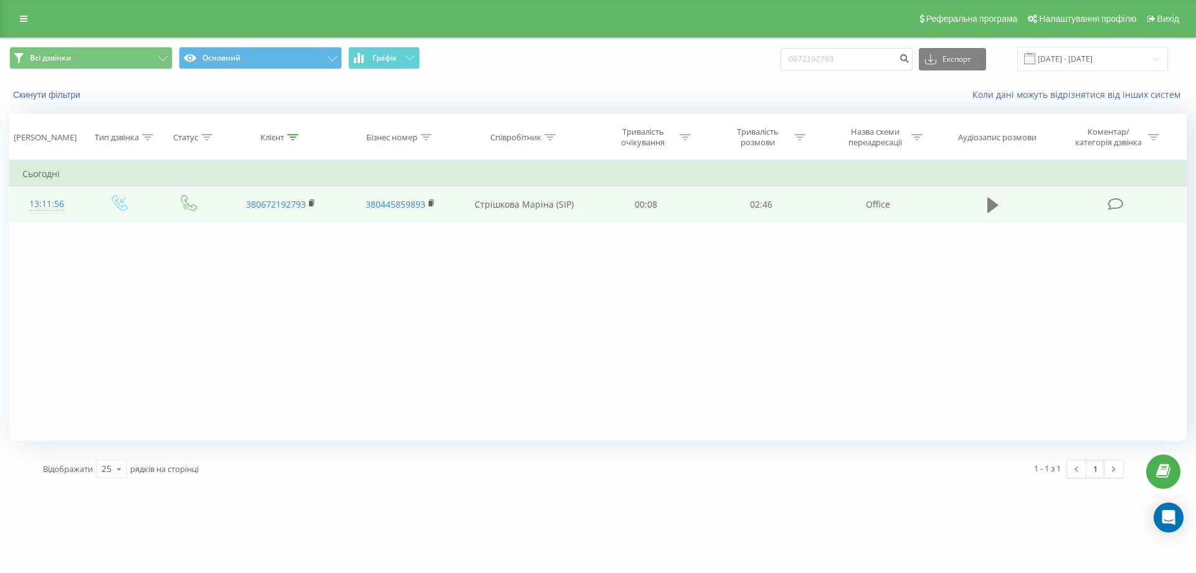
click at [998, 202] on icon at bounding box center [992, 204] width 11 height 17
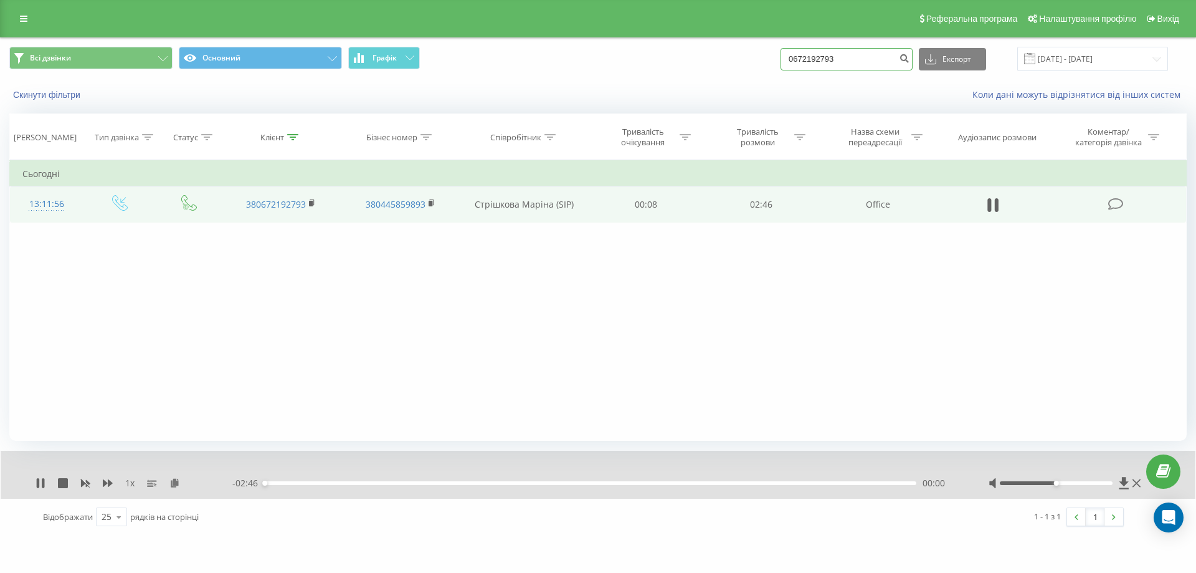
drag, startPoint x: 863, startPoint y: 60, endPoint x: 768, endPoint y: 61, distance: 95.3
click at [768, 61] on div "Всі дзвінки Основний Графік 0672192793 Експорт .csv .xls .xlsx [DATE] - [DATE]" at bounding box center [597, 59] width 1177 height 24
click at [832, 59] on input "0672192793" at bounding box center [847, 59] width 132 height 22
click at [832, 55] on input "0672192793" at bounding box center [847, 59] width 132 height 22
drag, startPoint x: 853, startPoint y: 57, endPoint x: 702, endPoint y: 63, distance: 151.5
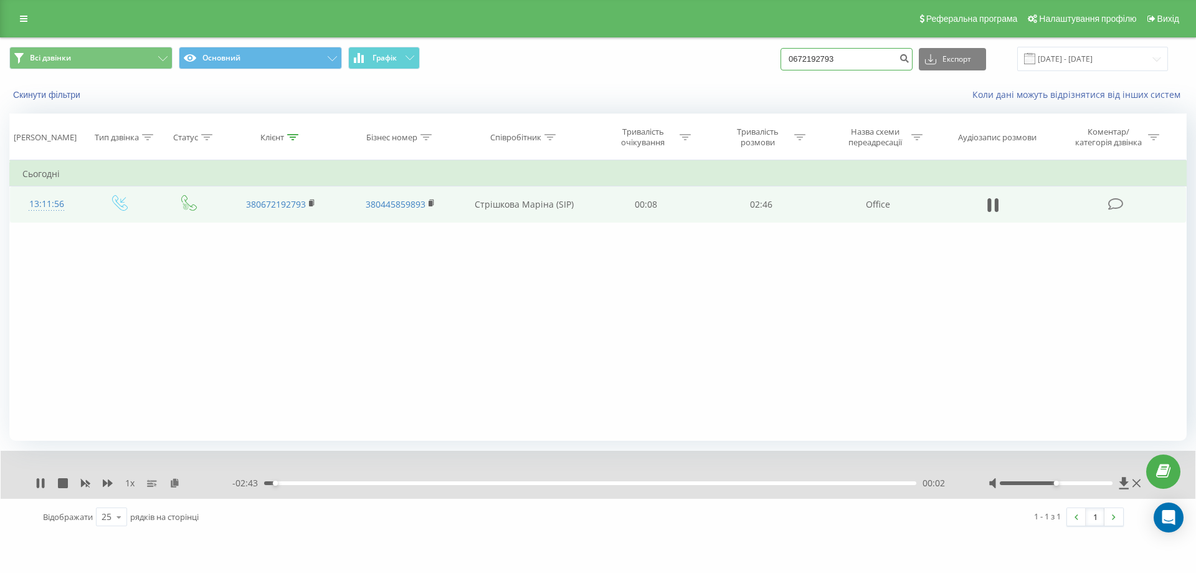
click at [702, 63] on div "Всі дзвінки Основний Графік 0672192793 Експорт .csv .xls .xlsx [DATE] - [DATE]" at bounding box center [597, 59] width 1177 height 24
paste input "0672192793"
type input "0672192793"
click at [910, 55] on icon "submit" at bounding box center [904, 56] width 11 height 7
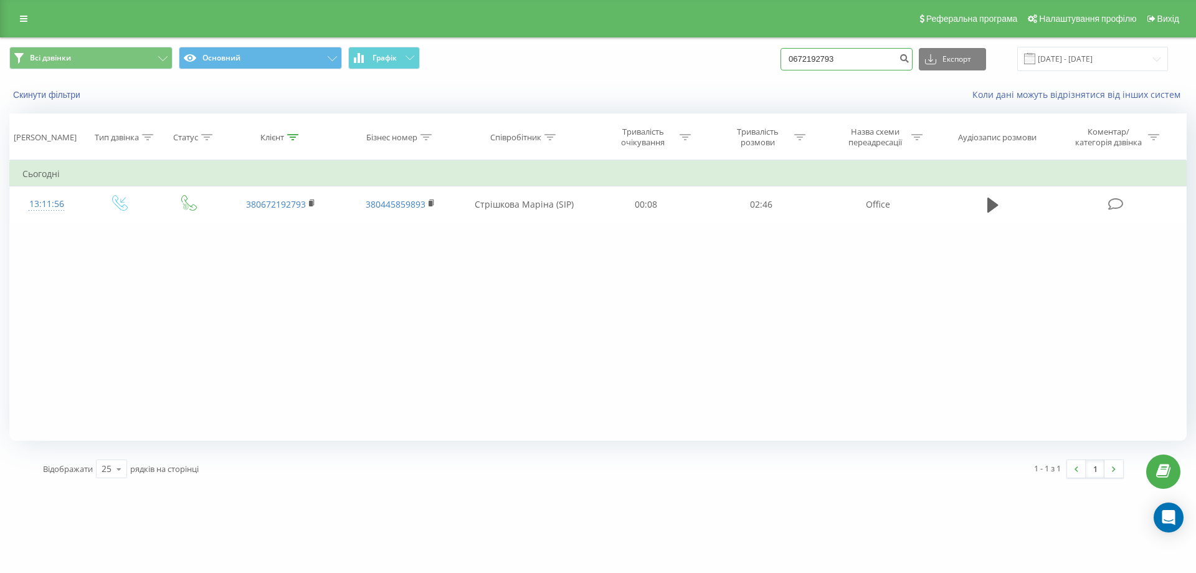
drag, startPoint x: 840, startPoint y: 59, endPoint x: 430, endPoint y: 49, distance: 410.1
click at [753, 64] on div "Всі дзвінки Основний Графік 0672192793 Експорт .csv .xls .xlsx [DATE] - [DATE]" at bounding box center [597, 59] width 1177 height 24
click at [28, 22] on link at bounding box center [23, 18] width 22 height 17
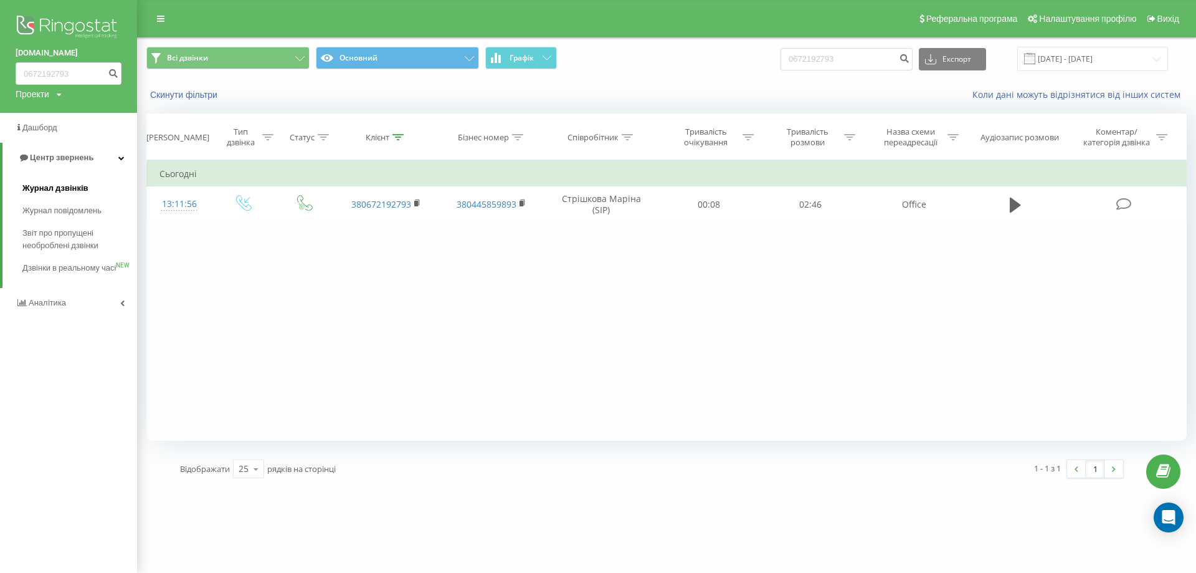
click at [74, 184] on span "Журнал дзвінків" at bounding box center [55, 188] width 66 height 12
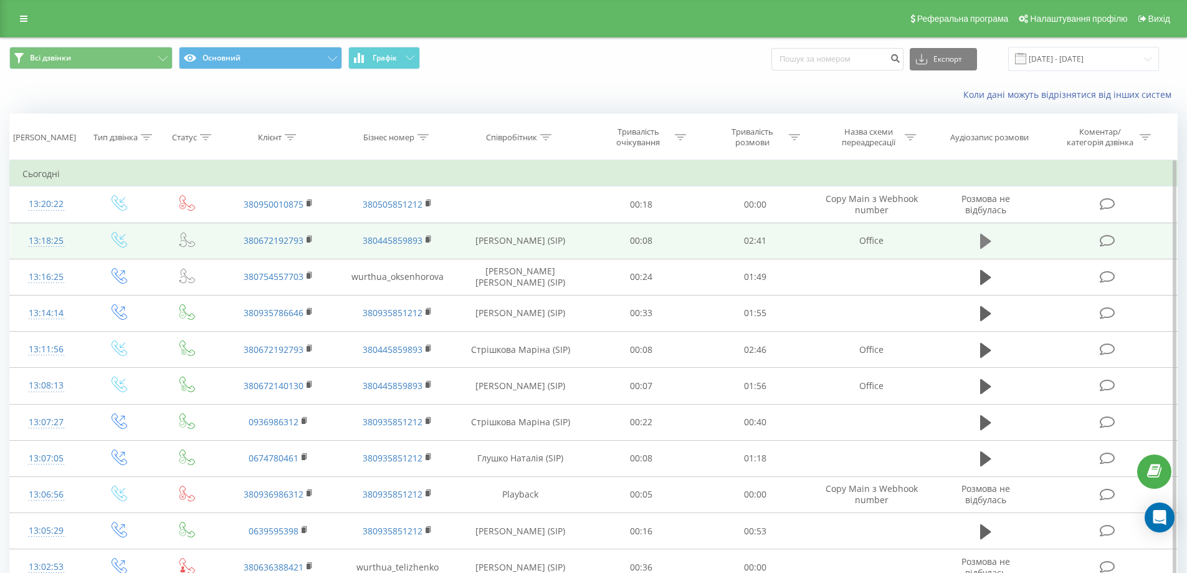
click at [977, 242] on button at bounding box center [985, 241] width 19 height 19
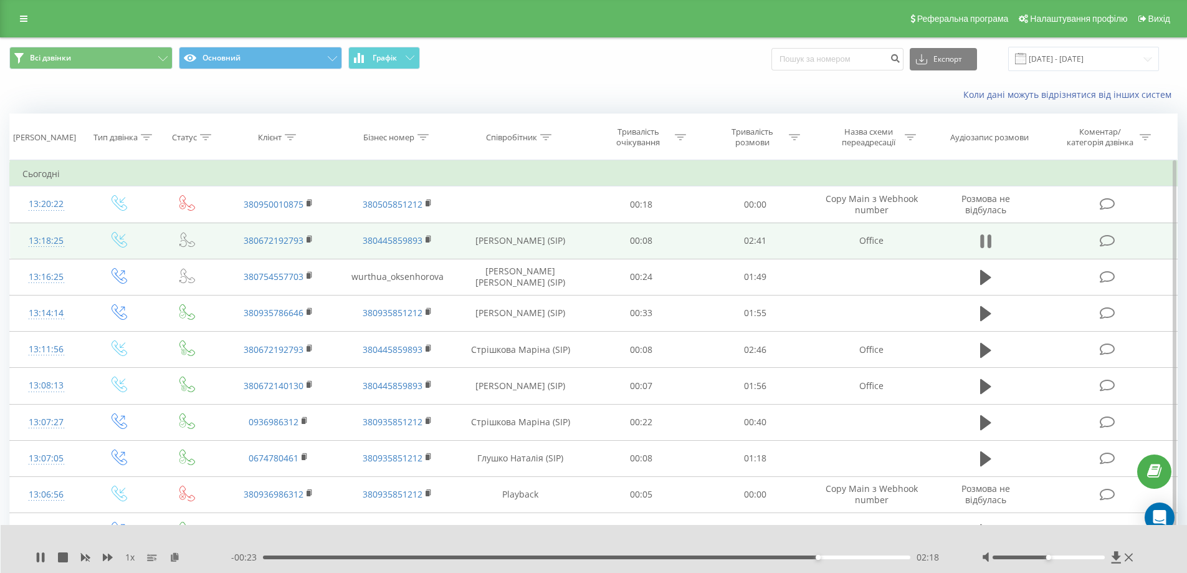
click at [990, 242] on icon at bounding box center [989, 241] width 4 height 14
click at [865, 64] on input at bounding box center [837, 59] width 132 height 22
paste input "0676752733"
type input "0676752733"
click at [900, 57] on icon "submit" at bounding box center [895, 56] width 11 height 7
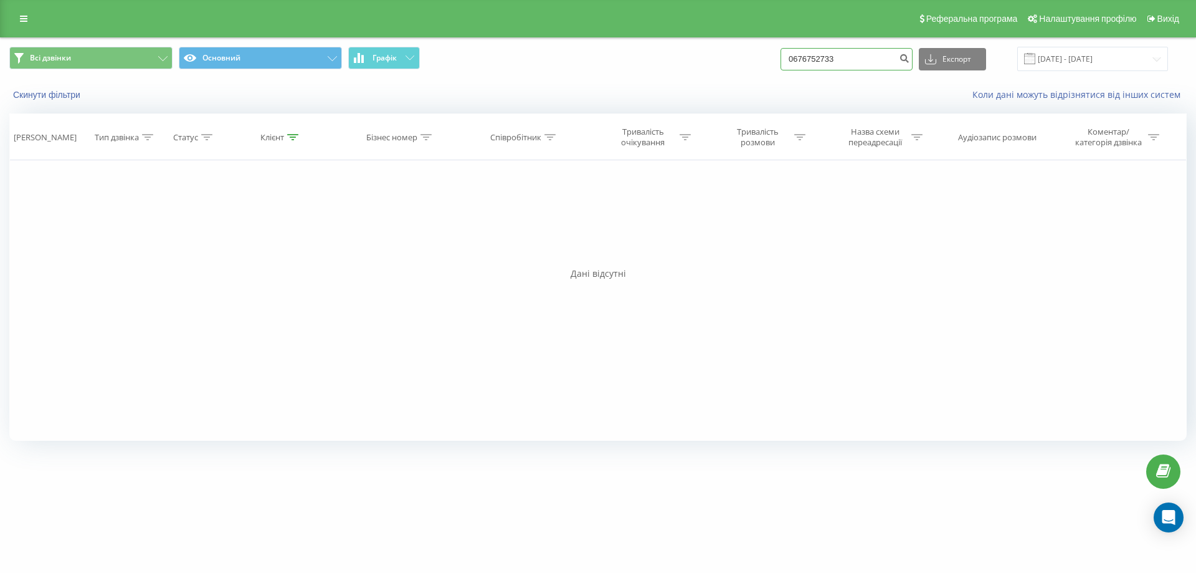
click at [854, 65] on input "0676752733" at bounding box center [847, 59] width 132 height 22
drag, startPoint x: 797, startPoint y: 61, endPoint x: 777, endPoint y: 60, distance: 20.0
click at [777, 60] on div "Всі дзвінки Основний Графік 0676752733 Експорт .csv .xls .xlsx [DATE] - [DATE]" at bounding box center [597, 59] width 1177 height 24
click at [832, 59] on input "0676752733" at bounding box center [847, 59] width 132 height 22
drag, startPoint x: 700, startPoint y: 57, endPoint x: 667, endPoint y: 51, distance: 33.5
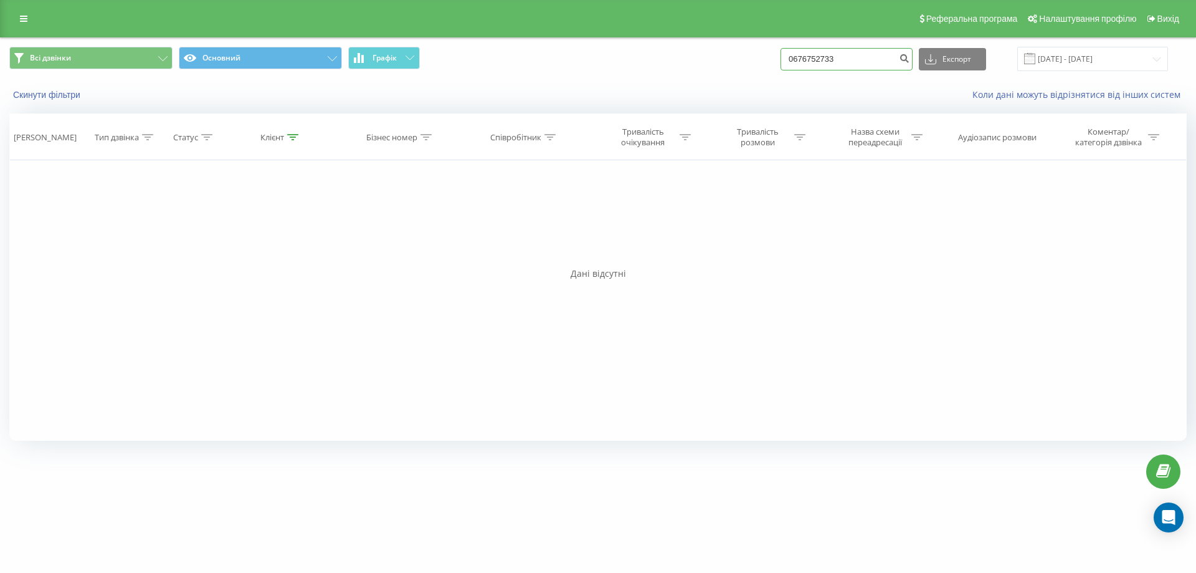
click at [672, 51] on div "Всі дзвінки Основний Графік 0676752733 Експорт .csv .xls .xlsx [DATE] - [DATE]" at bounding box center [597, 59] width 1177 height 24
paste input "0676752733"
type input "0676752733"
click at [910, 59] on icon "submit" at bounding box center [904, 56] width 11 height 7
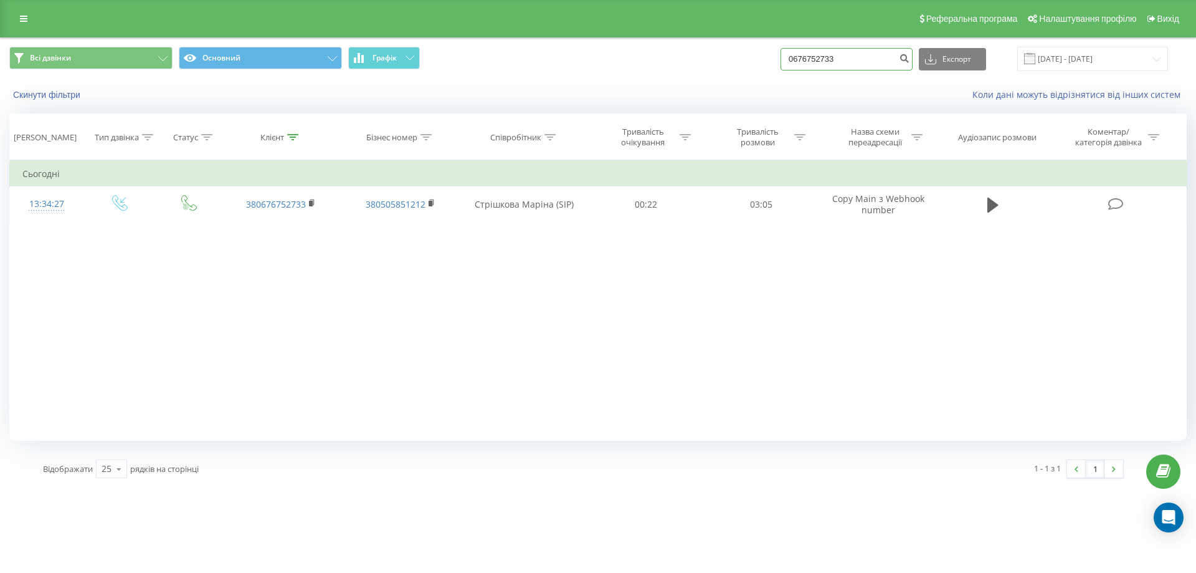
drag, startPoint x: 854, startPoint y: 64, endPoint x: 677, endPoint y: 52, distance: 177.3
click at [677, 54] on div "Всі дзвінки Основний Графік 0676752733 Експорт .csv .xls .xlsx [DATE] - [DATE]" at bounding box center [597, 59] width 1177 height 24
paste input "380506624668"
click at [809, 60] on input "380506624668" at bounding box center [847, 59] width 132 height 22
type input "0506624668"
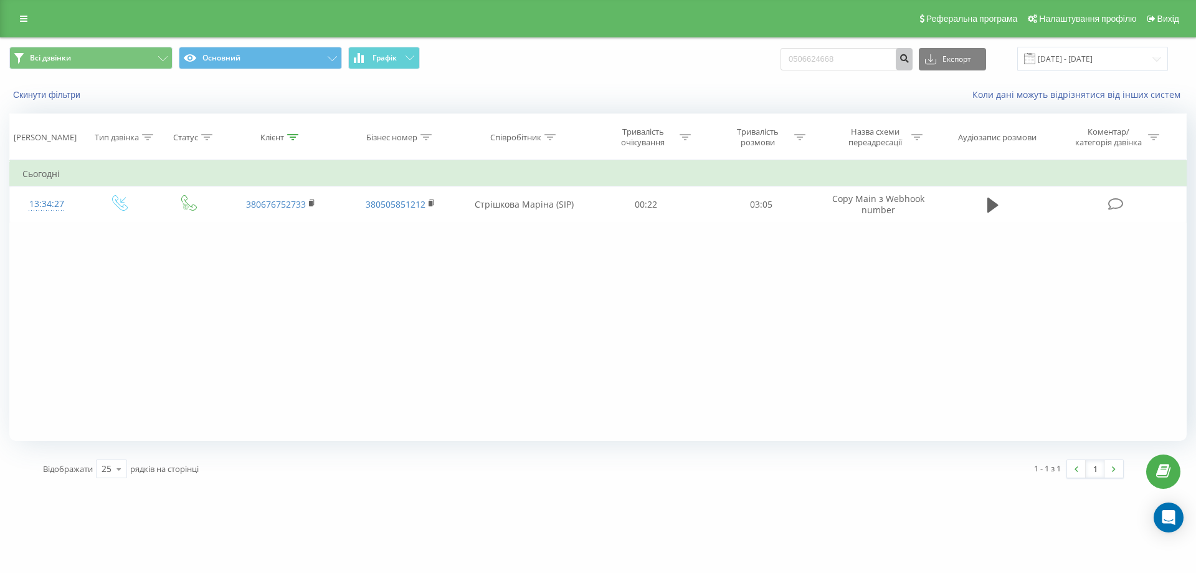
click at [910, 60] on icon "submit" at bounding box center [904, 56] width 11 height 7
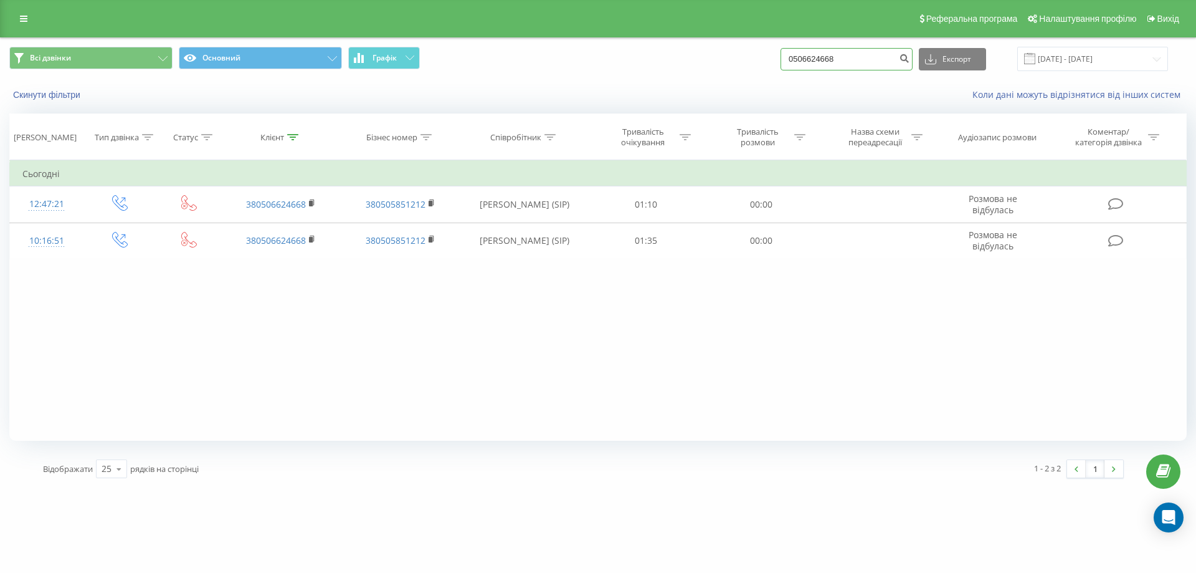
drag, startPoint x: 853, startPoint y: 62, endPoint x: 753, endPoint y: 63, distance: 99.7
click at [753, 63] on div "Всі дзвінки Основний Графік 0506624668 Експорт .csv .xls .xlsx [DATE] - [DATE]" at bounding box center [597, 59] width 1177 height 24
click at [839, 58] on input "0506624668" at bounding box center [847, 59] width 132 height 22
drag, startPoint x: 850, startPoint y: 62, endPoint x: 748, endPoint y: 60, distance: 102.8
click at [748, 60] on div "Всі дзвінки Основний Графік 0506624668 Експорт .csv .xls .xlsx [DATE] - [DATE]" at bounding box center [597, 59] width 1177 height 24
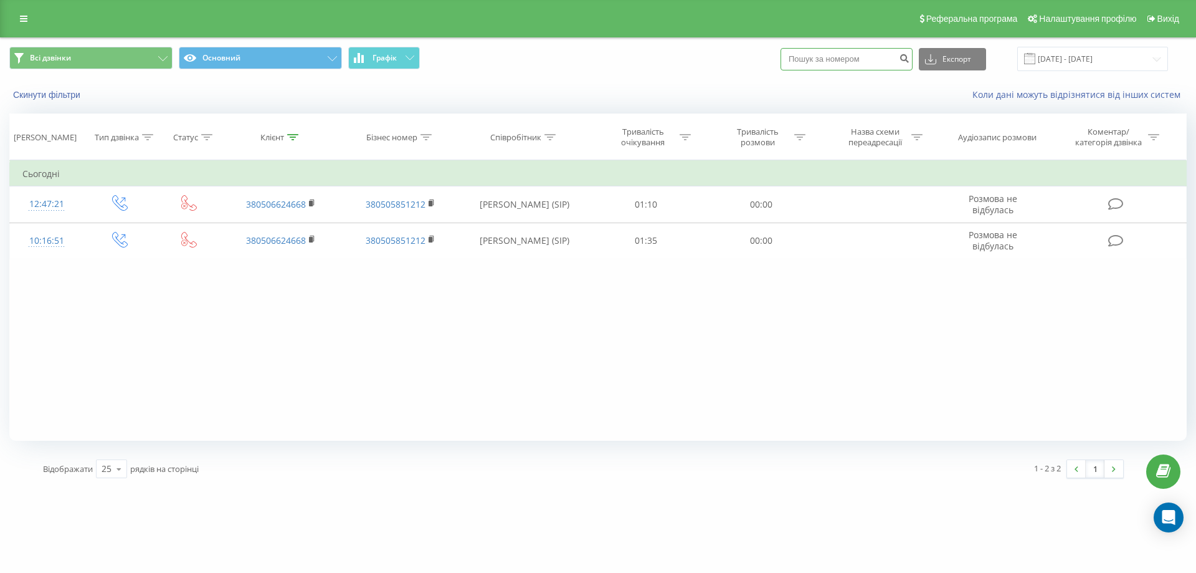
paste input "0506624668"
type input "0506624668"
click at [910, 57] on icon "submit" at bounding box center [904, 56] width 11 height 7
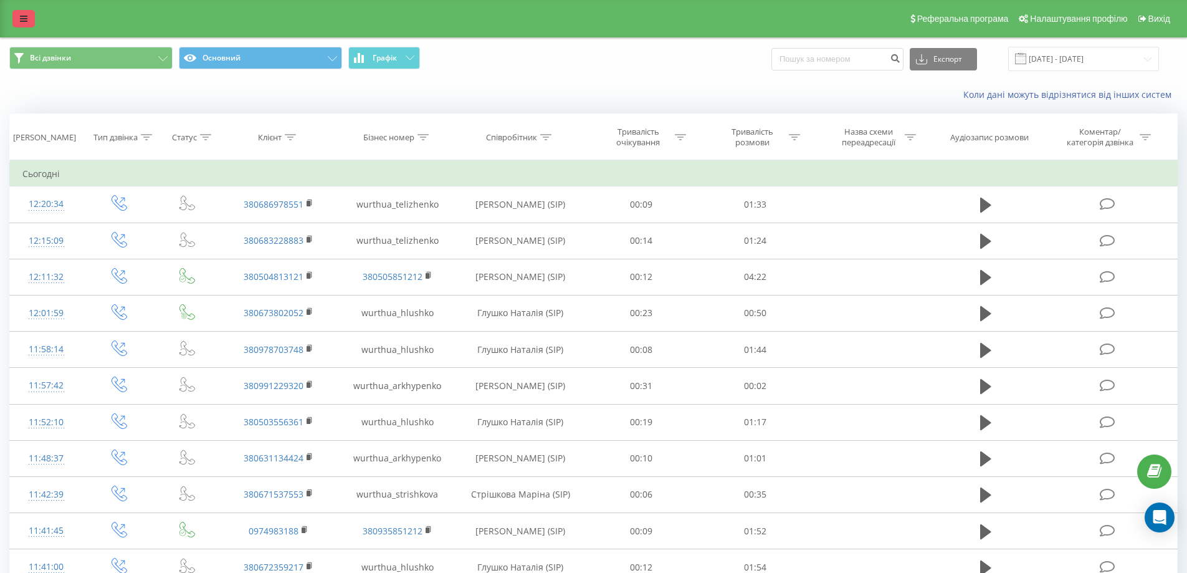
click at [22, 23] on link at bounding box center [23, 18] width 22 height 17
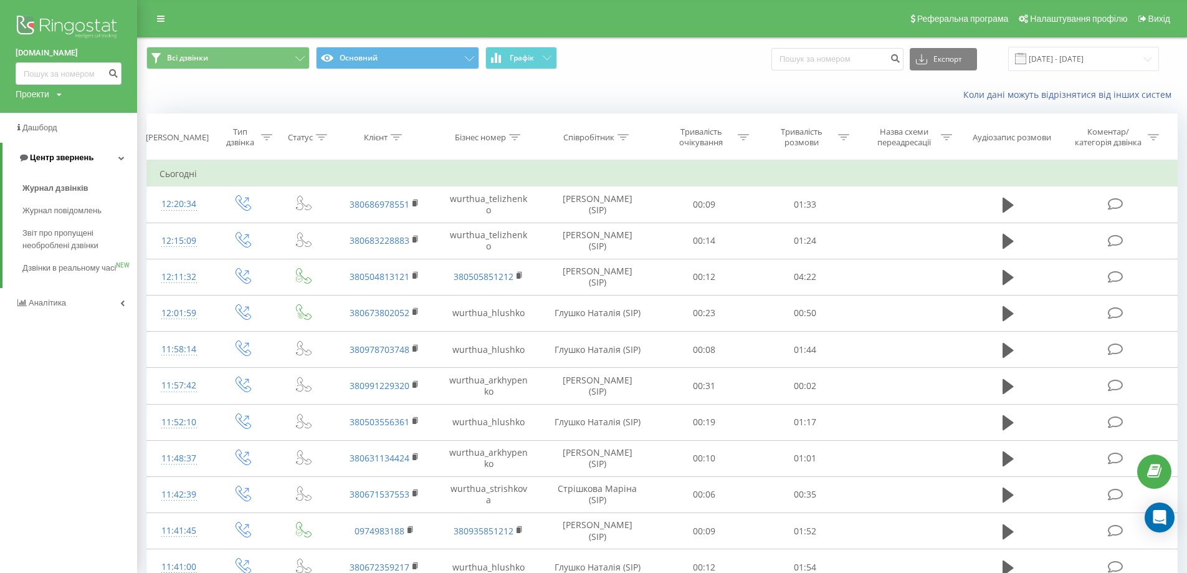
click at [88, 156] on span "Центр звернень" at bounding box center [62, 157] width 64 height 9
click at [74, 184] on link "Аналiтика" at bounding box center [68, 188] width 137 height 30
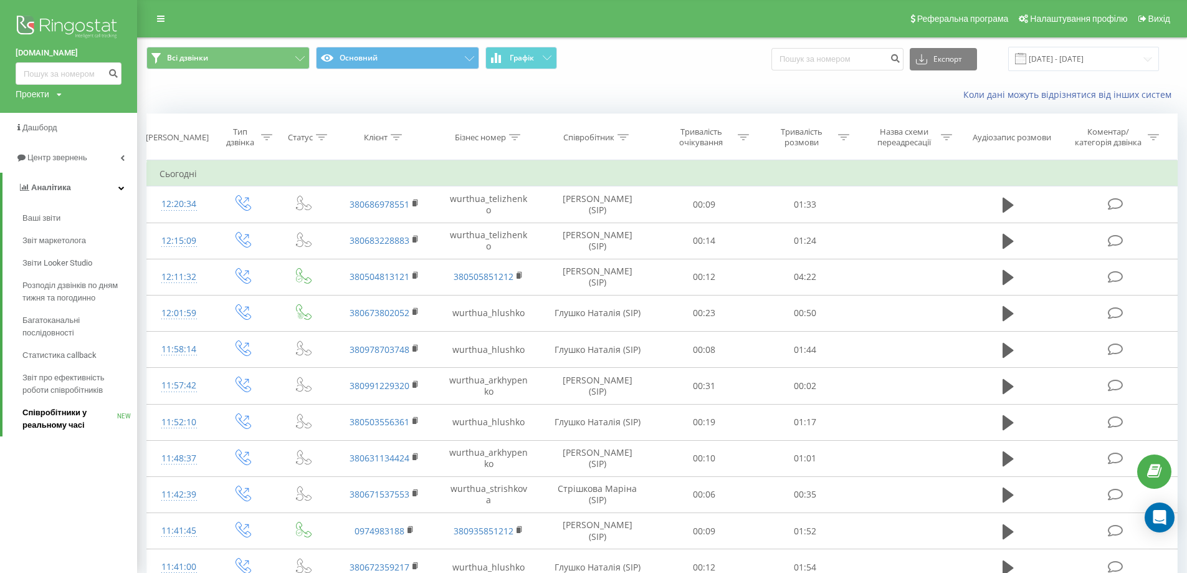
click at [60, 415] on span "Співробітники у реальному часі" at bounding box center [69, 418] width 95 height 25
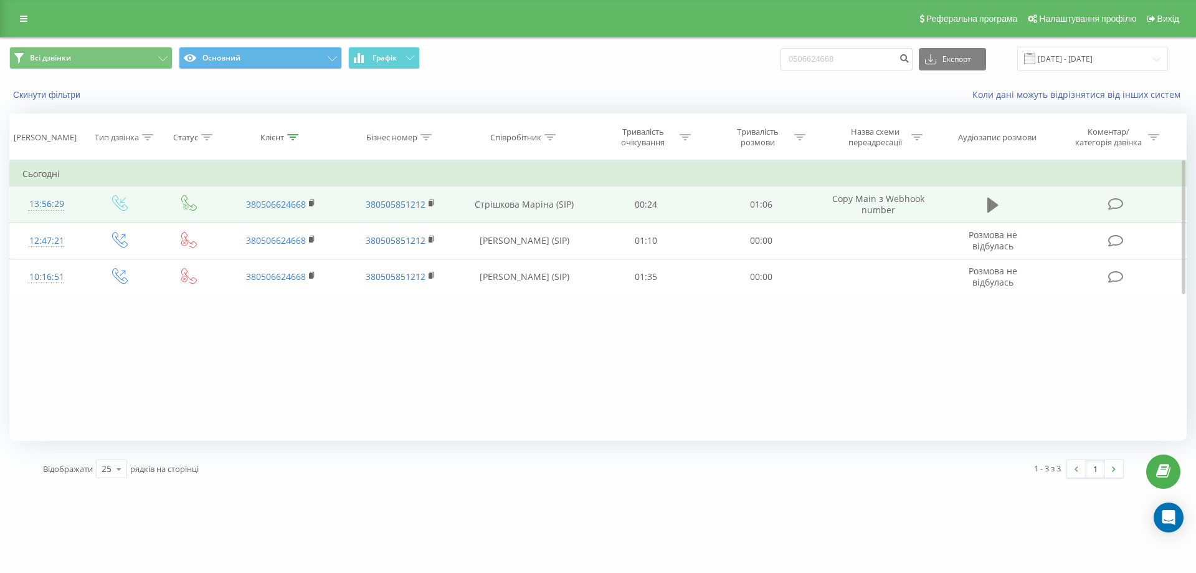
click at [994, 206] on icon at bounding box center [992, 204] width 11 height 15
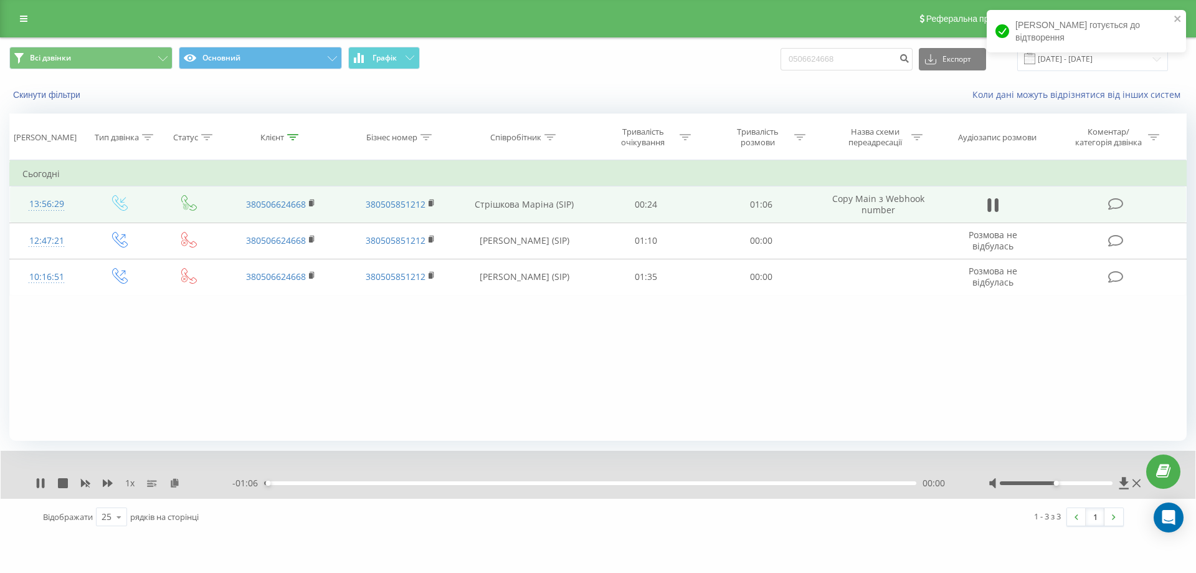
click at [478, 483] on div "00:00" at bounding box center [590, 483] width 652 height 4
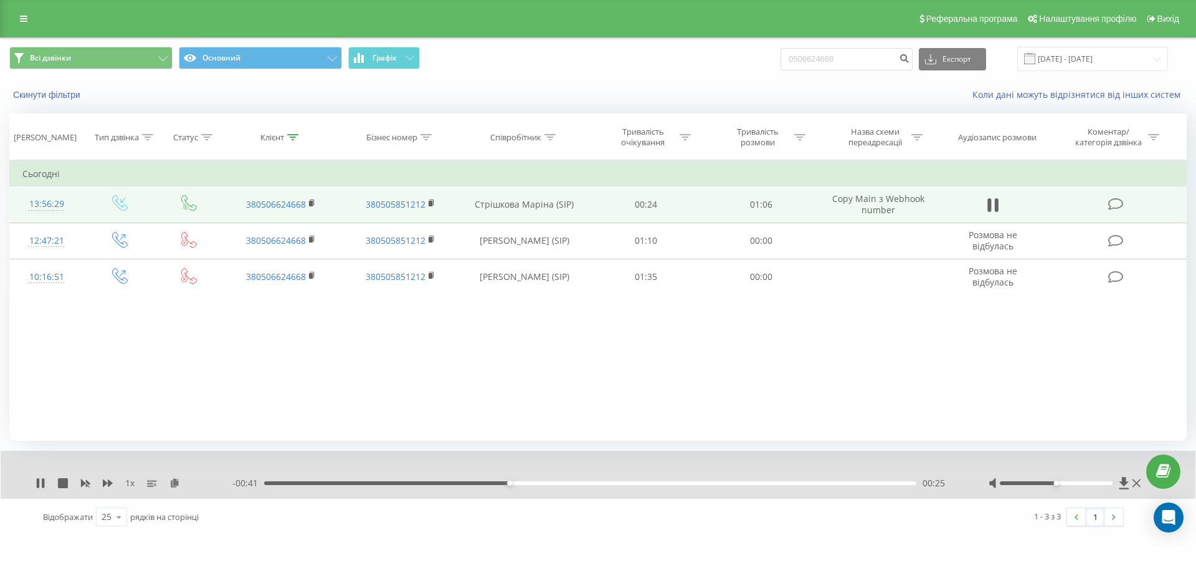
click at [578, 484] on div "00:25" at bounding box center [590, 483] width 652 height 4
click at [625, 482] on div "00:32" at bounding box center [590, 483] width 652 height 4
click at [666, 482] on div "00:38" at bounding box center [590, 483] width 652 height 4
click at [709, 485] on div "00:42" at bounding box center [590, 483] width 652 height 4
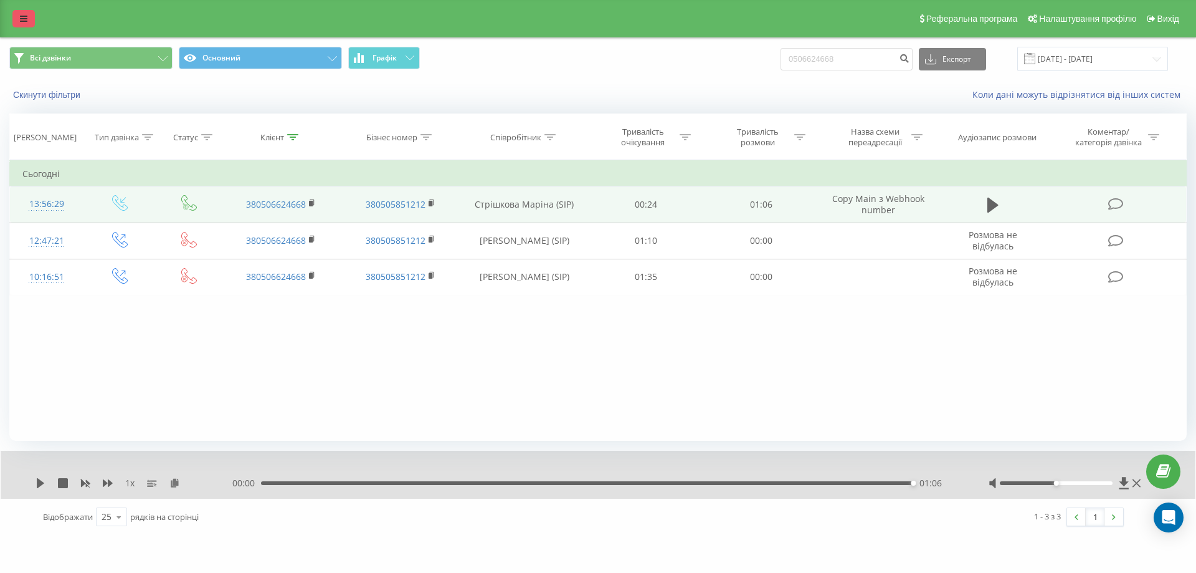
click at [23, 19] on icon at bounding box center [23, 18] width 7 height 9
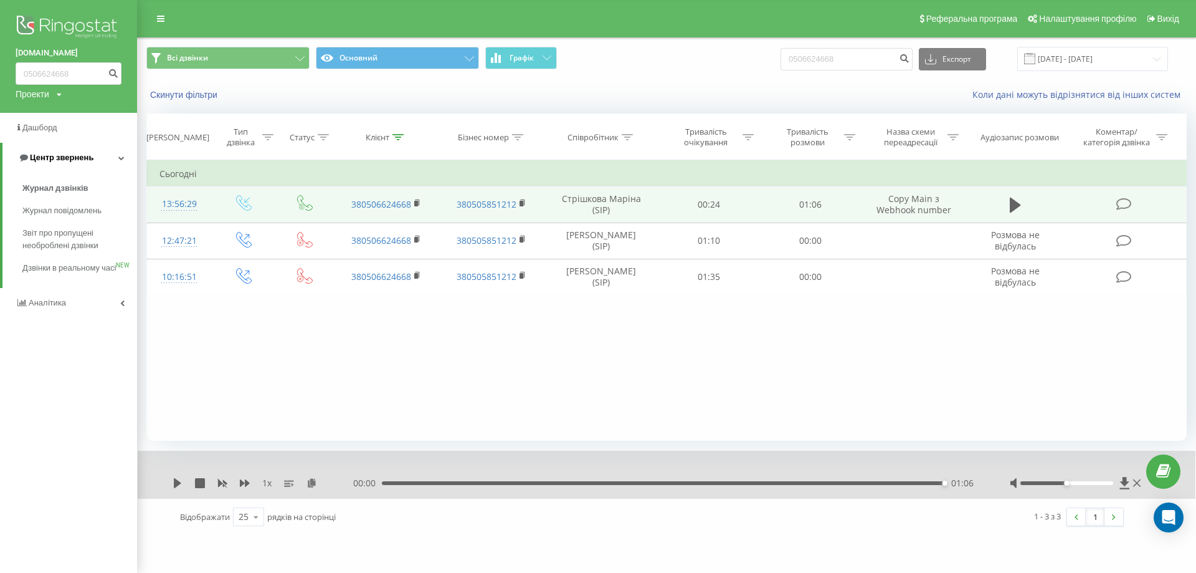
click at [60, 162] on span "Центр звернень" at bounding box center [62, 157] width 64 height 9
click at [62, 159] on span "Центр звернень" at bounding box center [59, 157] width 64 height 9
click at [60, 190] on span "Журнал дзвінків" at bounding box center [55, 188] width 66 height 12
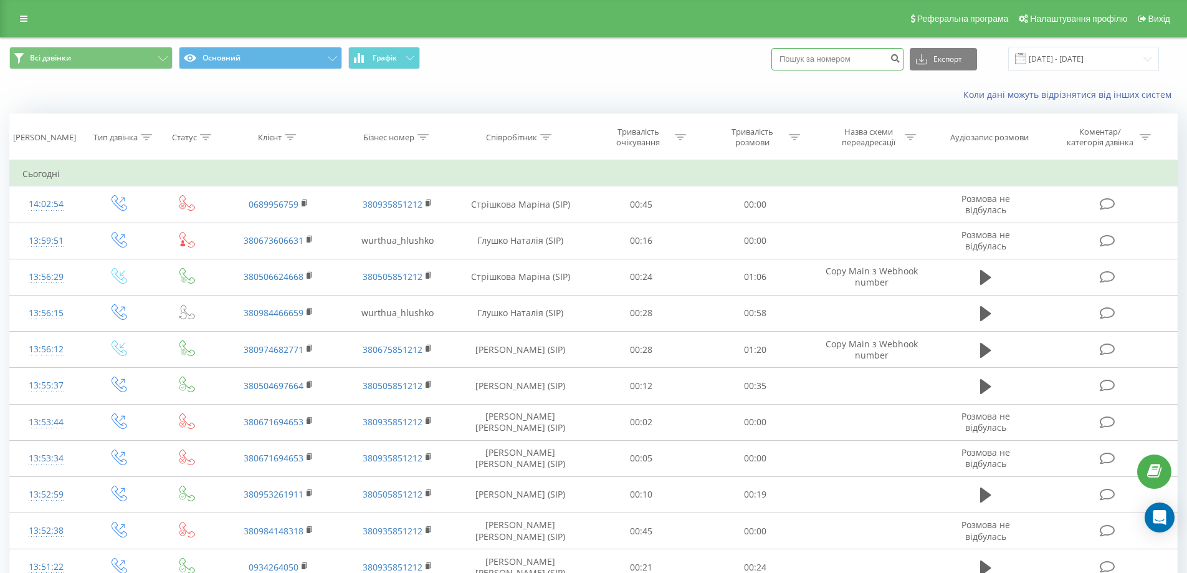
click at [857, 55] on input at bounding box center [837, 59] width 132 height 22
click at [900, 57] on icon "submit" at bounding box center [895, 56] width 11 height 7
click at [839, 57] on input at bounding box center [837, 59] width 132 height 22
paste input "380639450725"
click at [802, 58] on input "380639450725" at bounding box center [837, 59] width 132 height 22
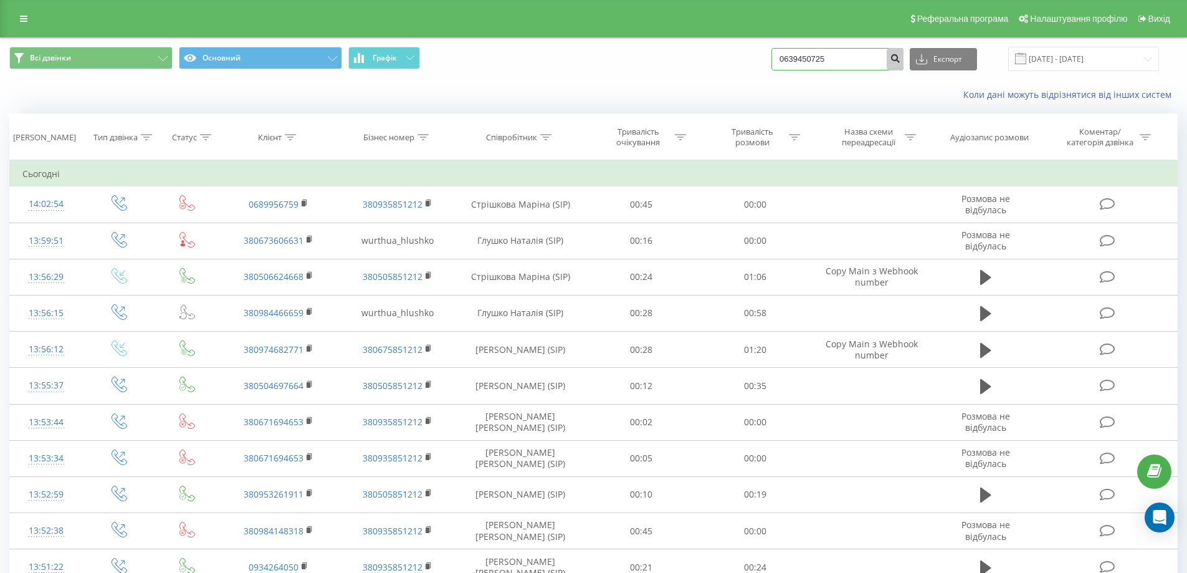
type input "0639450725"
click at [903, 60] on button "submit" at bounding box center [895, 59] width 17 height 22
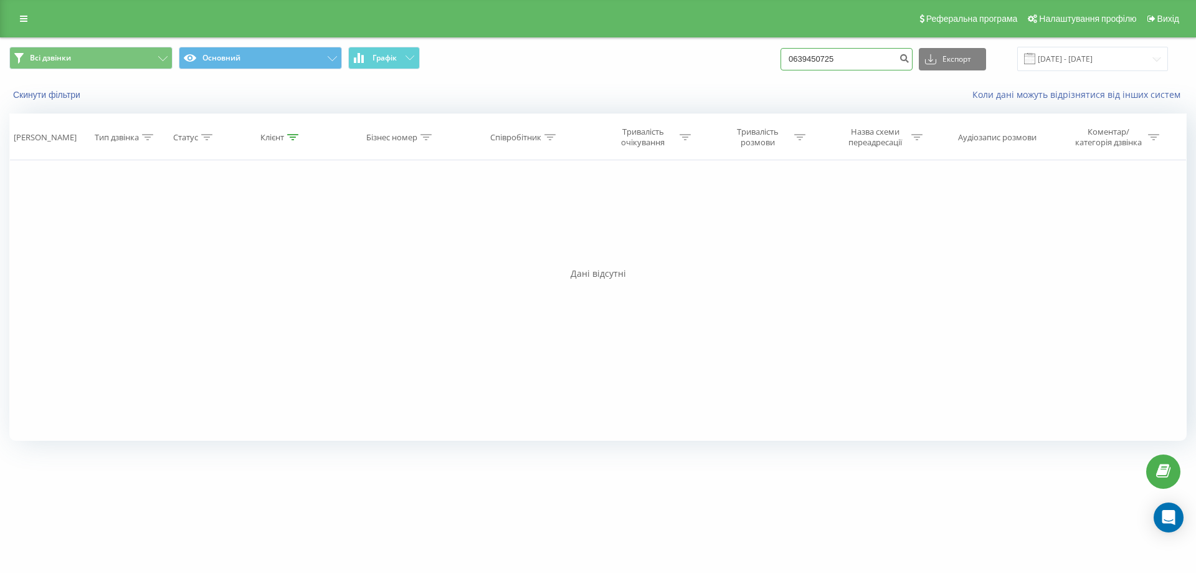
drag, startPoint x: 863, startPoint y: 59, endPoint x: 738, endPoint y: 50, distance: 125.0
click at [738, 50] on div "Всі дзвінки Основний Графік 0639450725 Експорт .csv .xls .xlsx 22.06.2025 - 22.…" at bounding box center [597, 59] width 1177 height 24
click at [16, 17] on link at bounding box center [23, 18] width 22 height 17
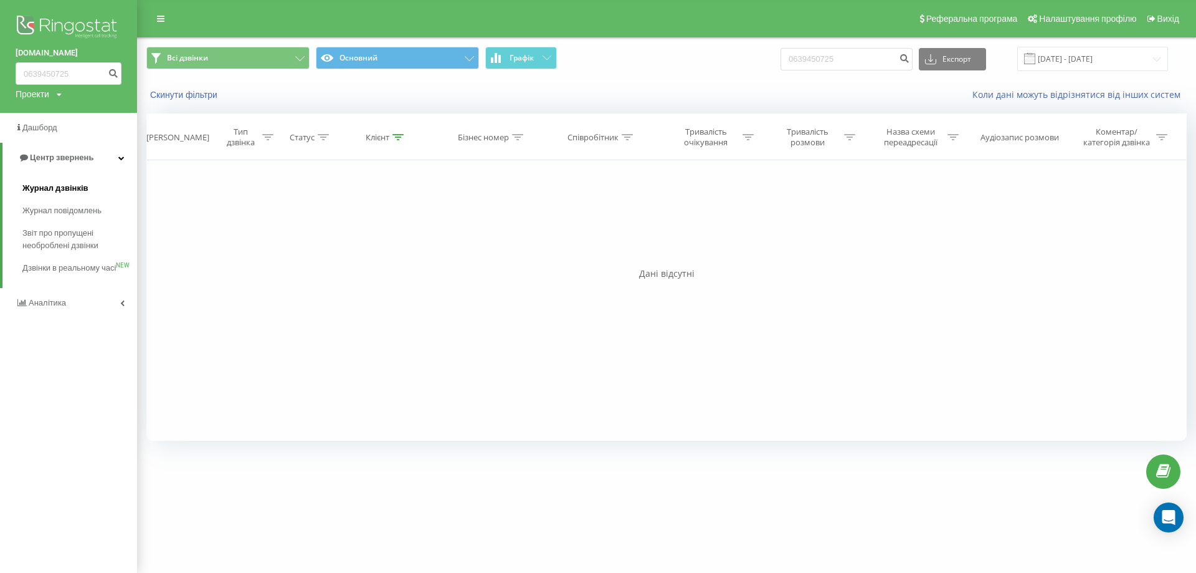
click at [62, 193] on span "Журнал дзвінків" at bounding box center [55, 188] width 66 height 12
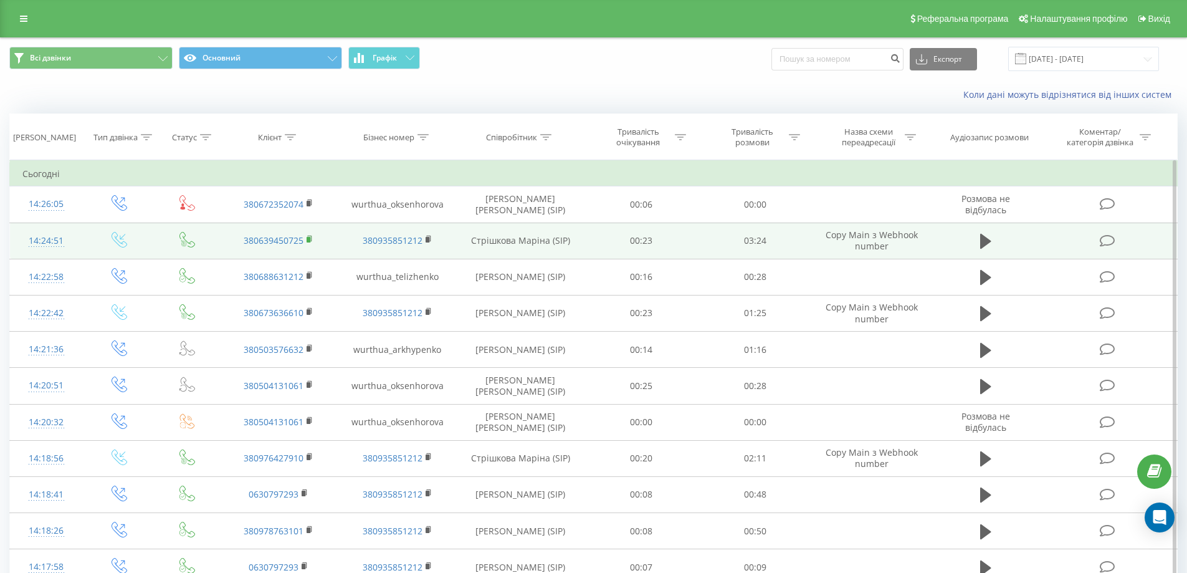
click at [308, 239] on rect at bounding box center [309, 240] width 4 height 6
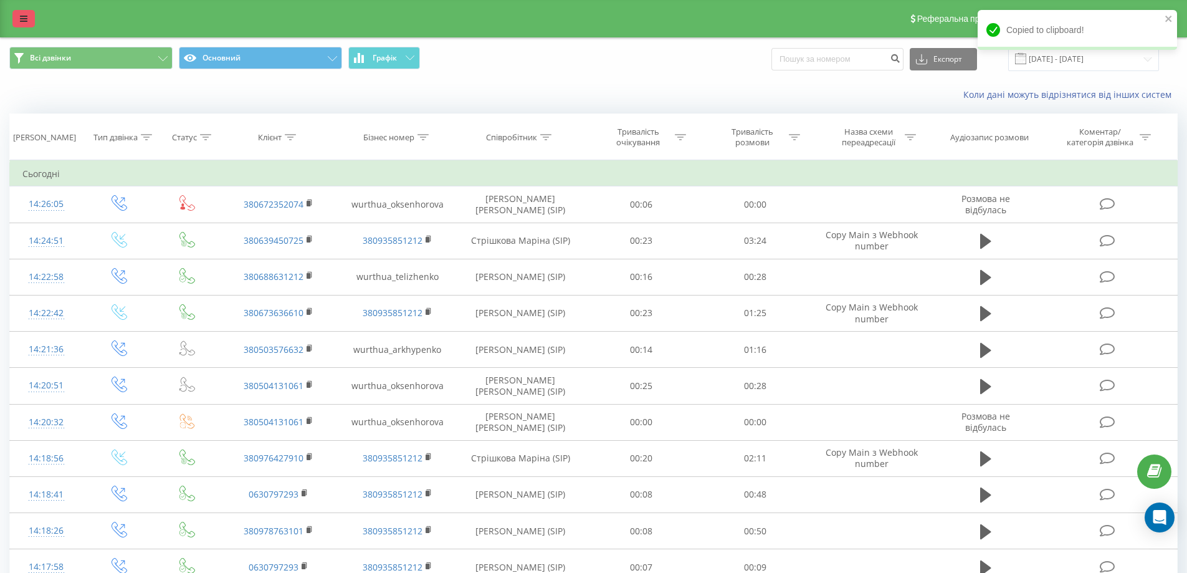
click at [22, 21] on icon at bounding box center [23, 18] width 7 height 9
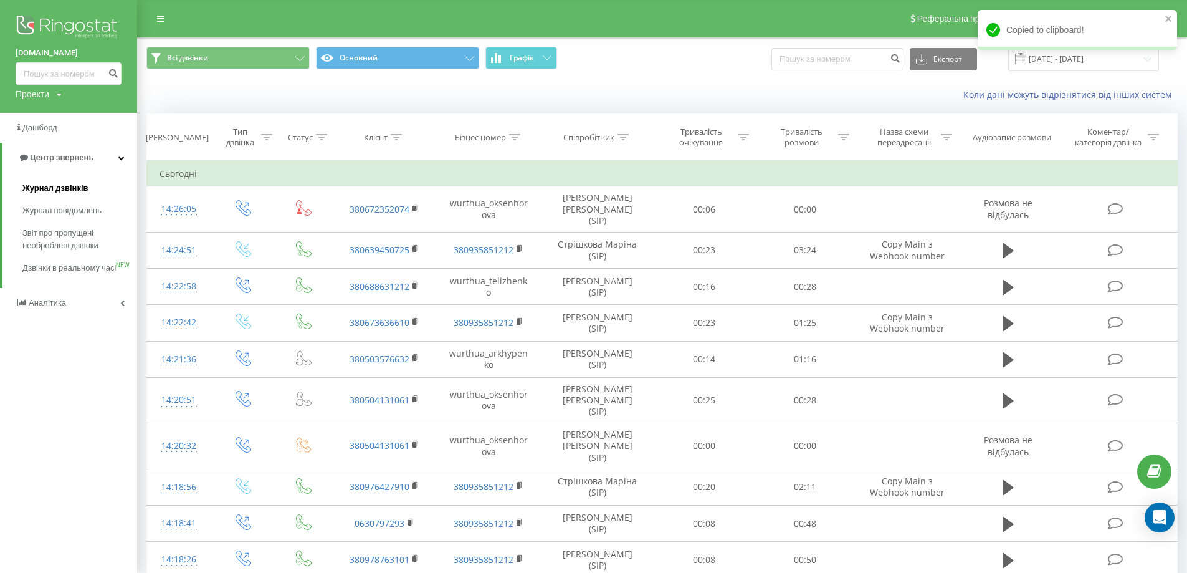
click at [51, 191] on span "Журнал дзвінків" at bounding box center [55, 188] width 66 height 12
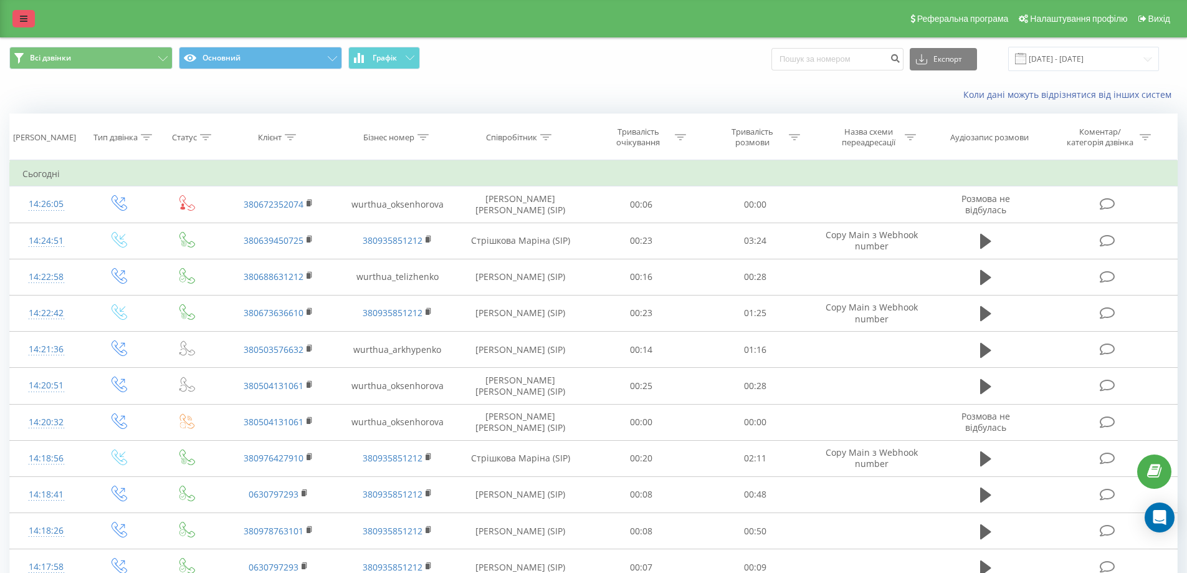
click at [27, 19] on link at bounding box center [23, 18] width 22 height 17
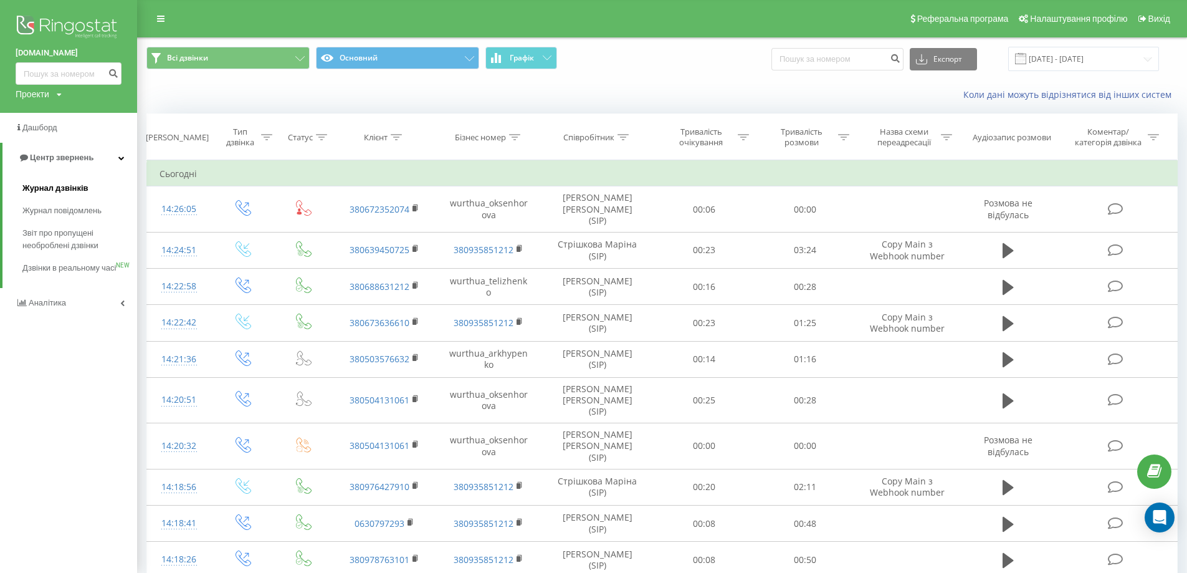
click at [55, 191] on span "Журнал дзвінків" at bounding box center [55, 188] width 66 height 12
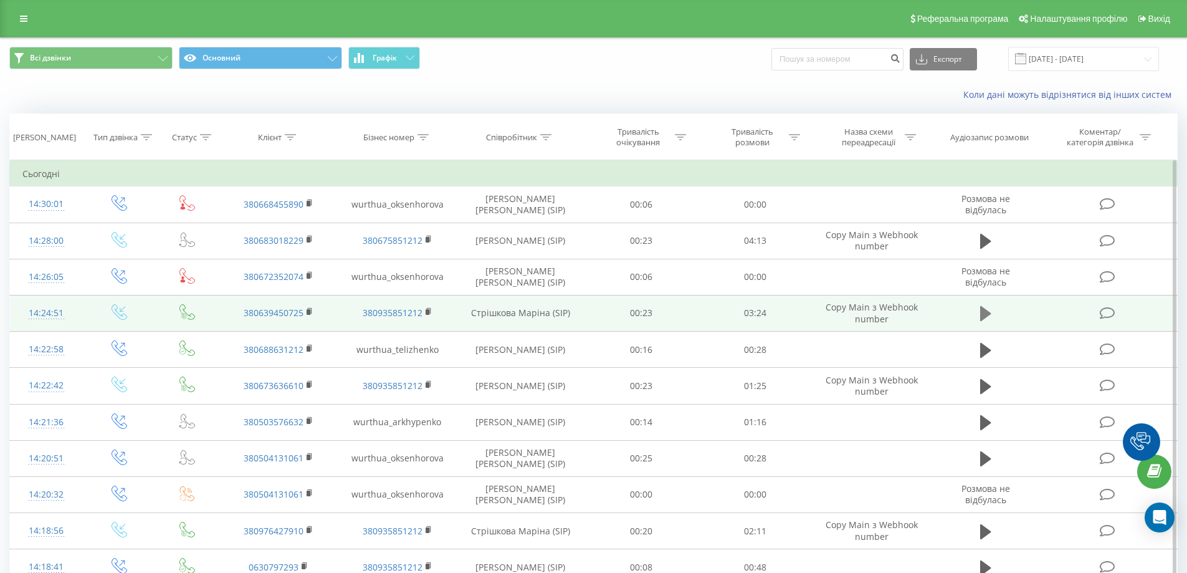
click at [983, 317] on icon at bounding box center [985, 313] width 11 height 15
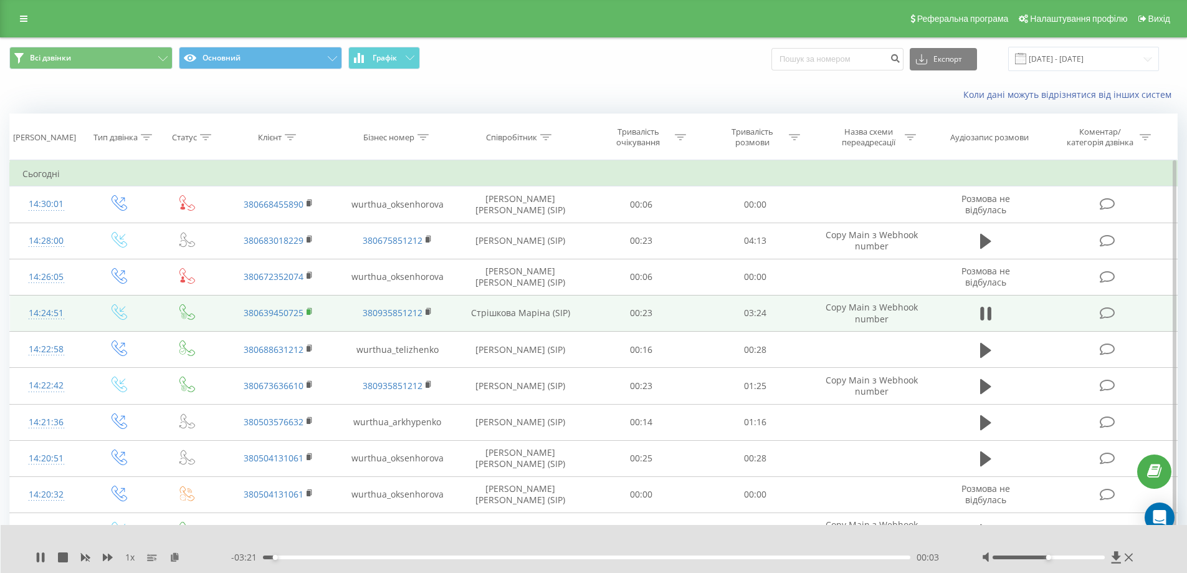
click at [309, 312] on rect at bounding box center [309, 312] width 4 height 6
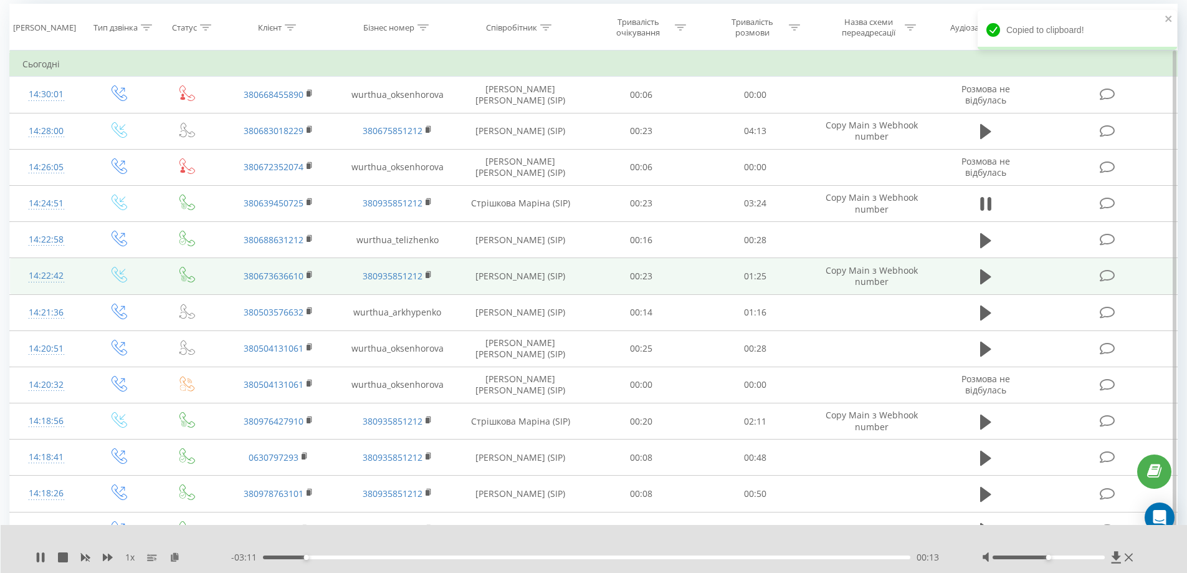
scroll to position [125, 0]
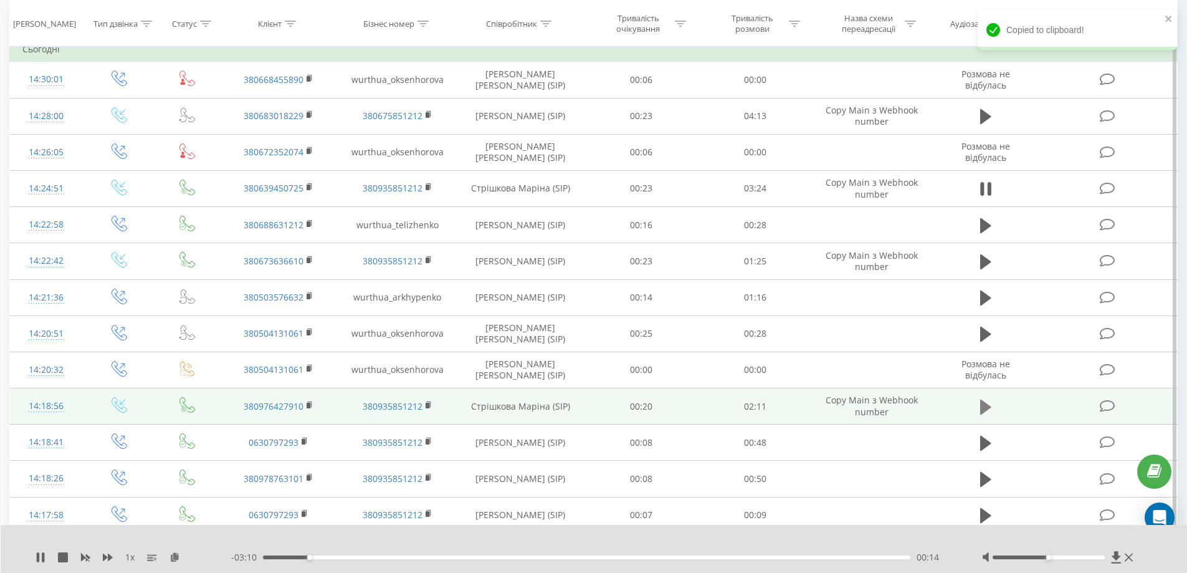
click at [980, 406] on icon at bounding box center [985, 406] width 11 height 17
click at [311, 406] on icon at bounding box center [310, 405] width 7 height 9
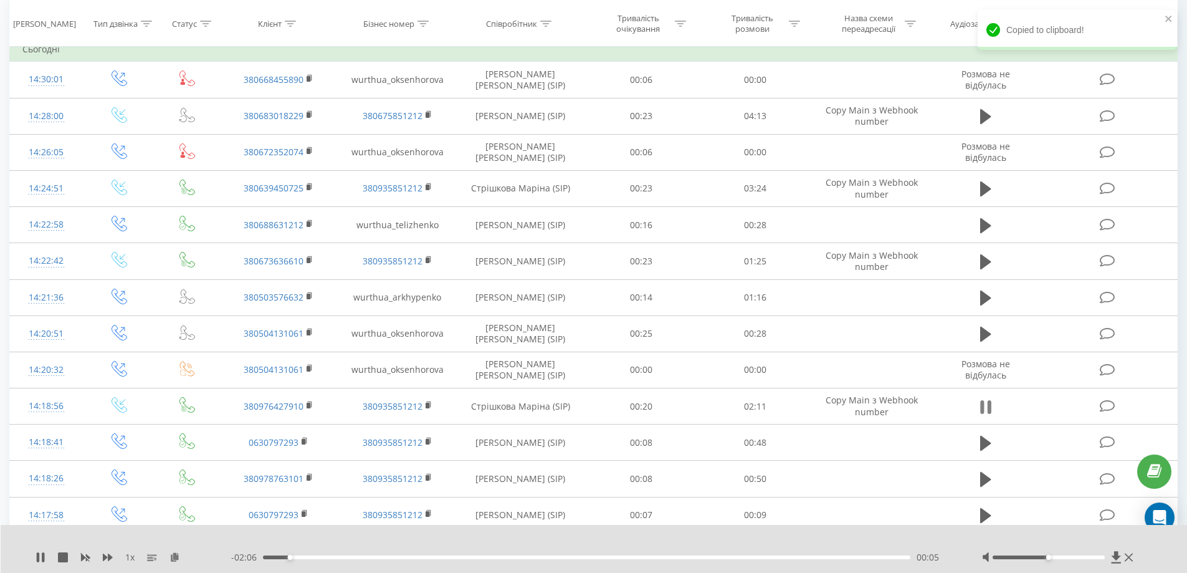
click at [984, 407] on icon at bounding box center [985, 406] width 11 height 17
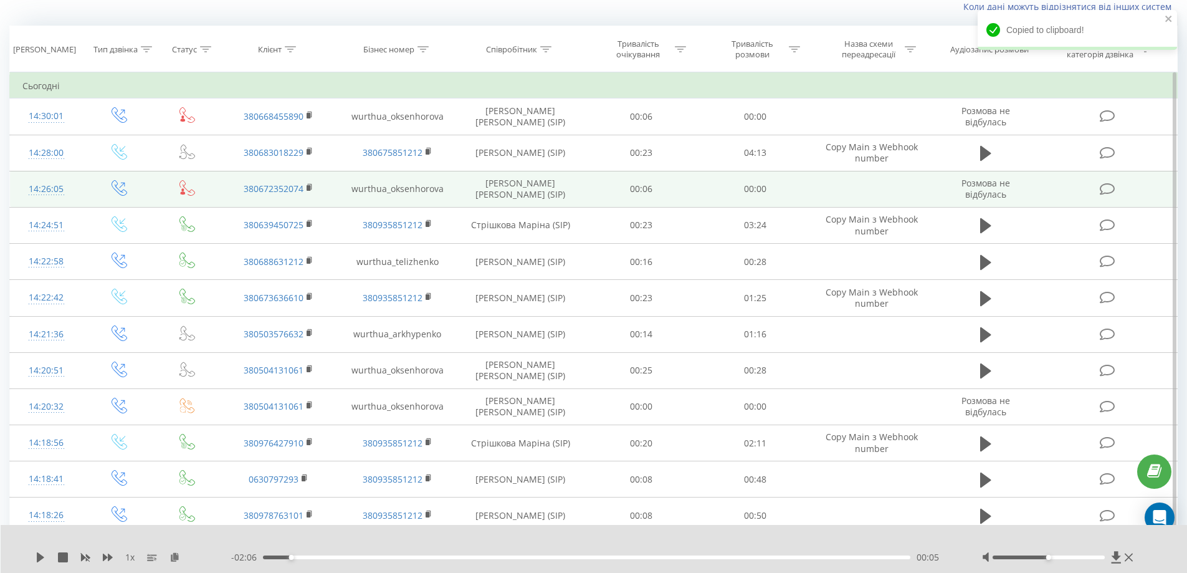
scroll to position [0, 0]
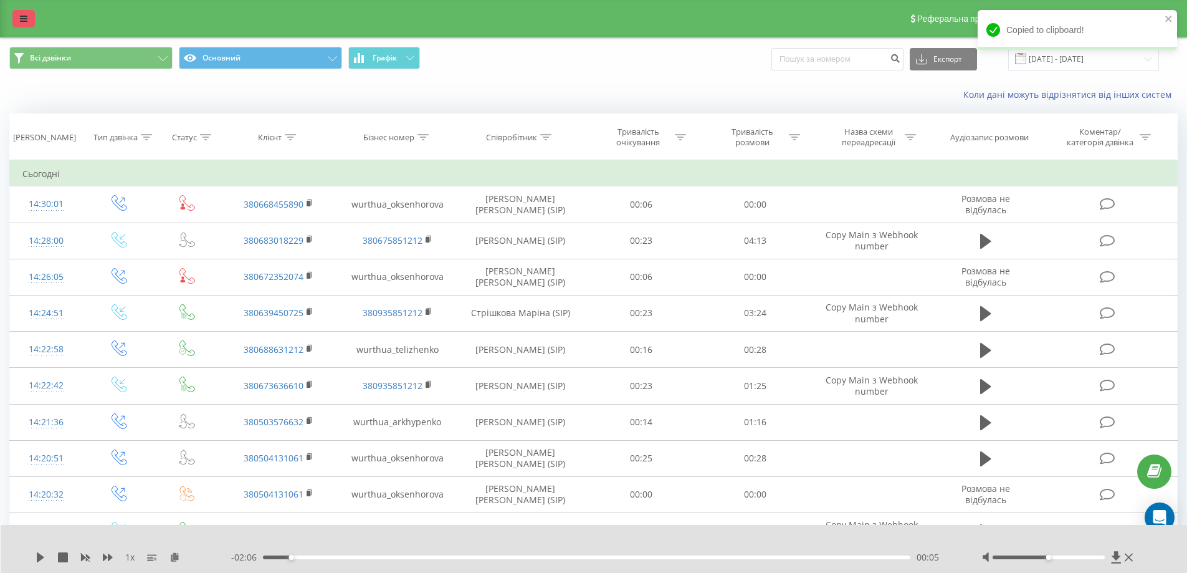
click at [28, 18] on link at bounding box center [23, 18] width 22 height 17
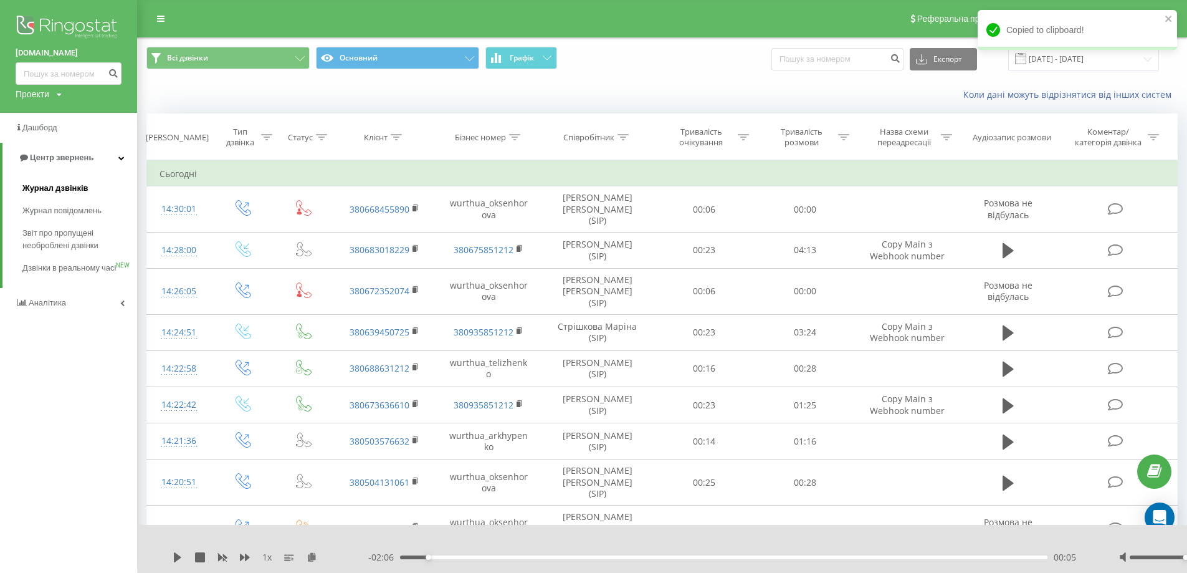
click at [75, 189] on span "Журнал дзвінків" at bounding box center [55, 188] width 66 height 12
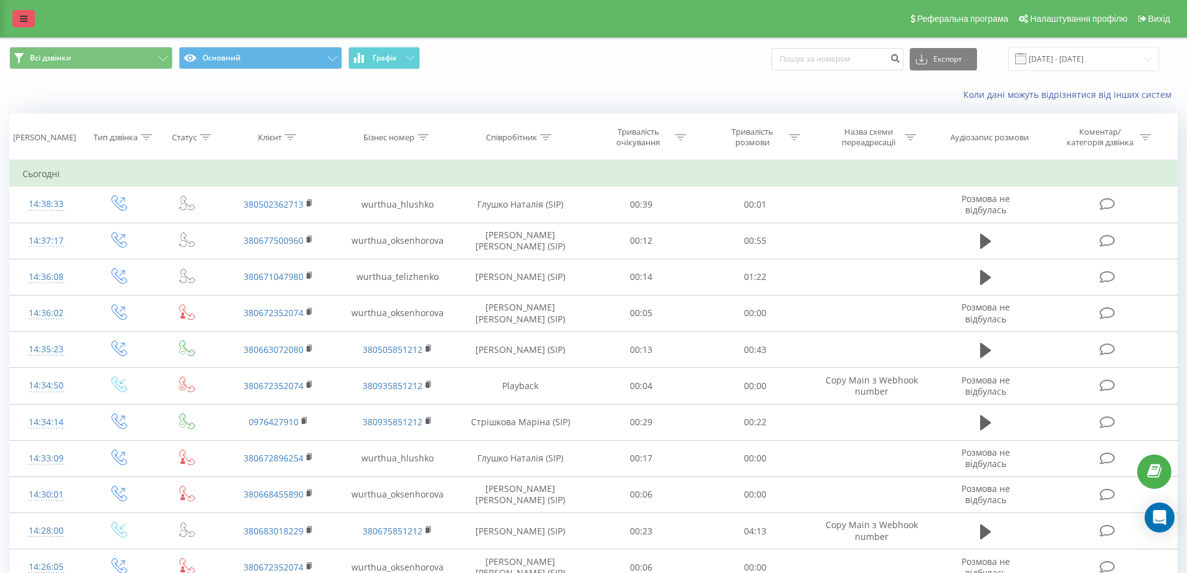
click at [24, 14] on link at bounding box center [23, 18] width 22 height 17
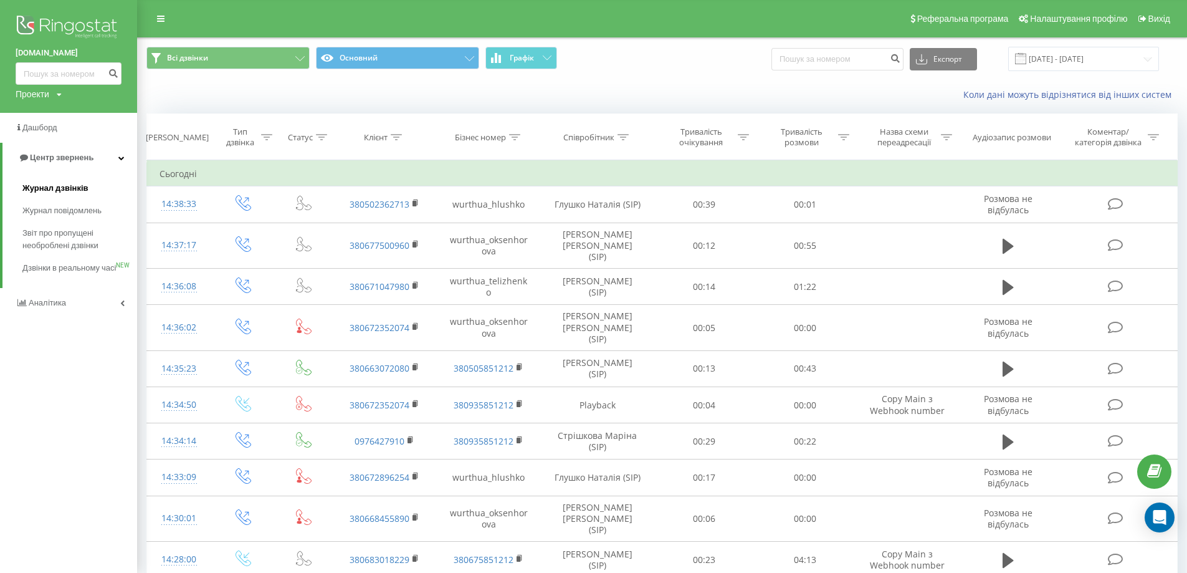
click at [57, 180] on link "Журнал дзвінків" at bounding box center [79, 188] width 115 height 22
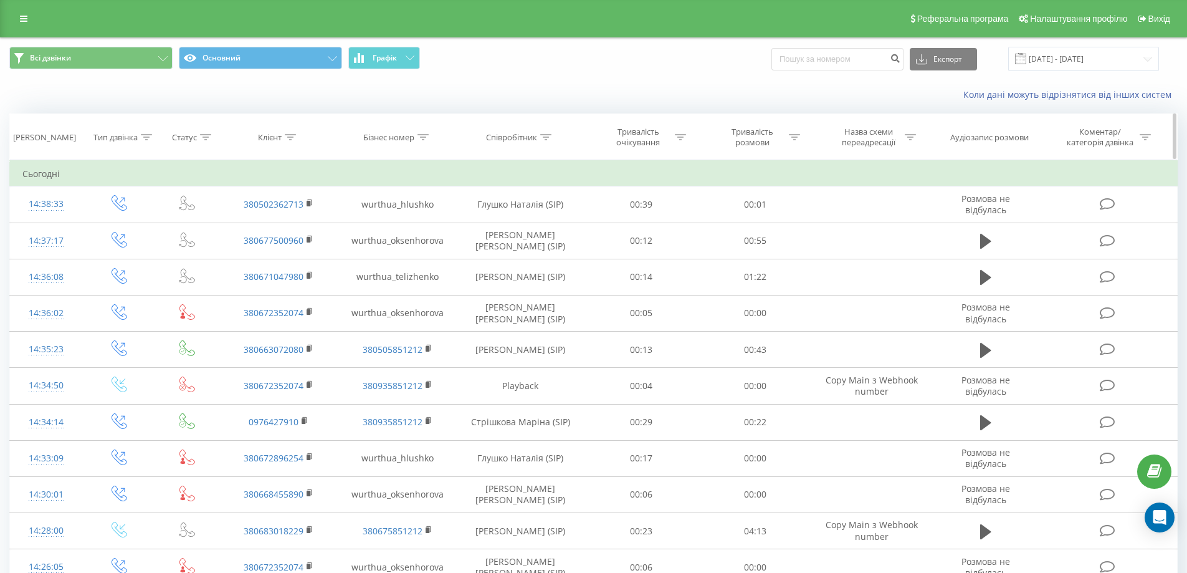
click at [544, 142] on div at bounding box center [545, 137] width 11 height 11
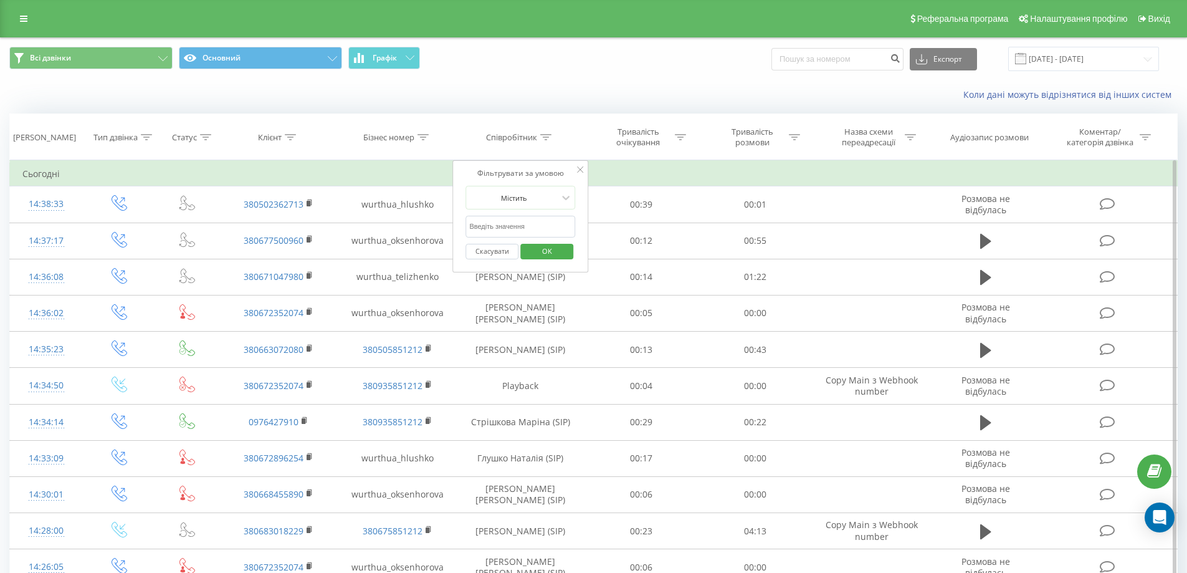
click at [517, 233] on input "text" at bounding box center [520, 227] width 110 height 22
type input "[PERSON_NAME]"
click at [557, 248] on span "OK" at bounding box center [547, 250] width 35 height 19
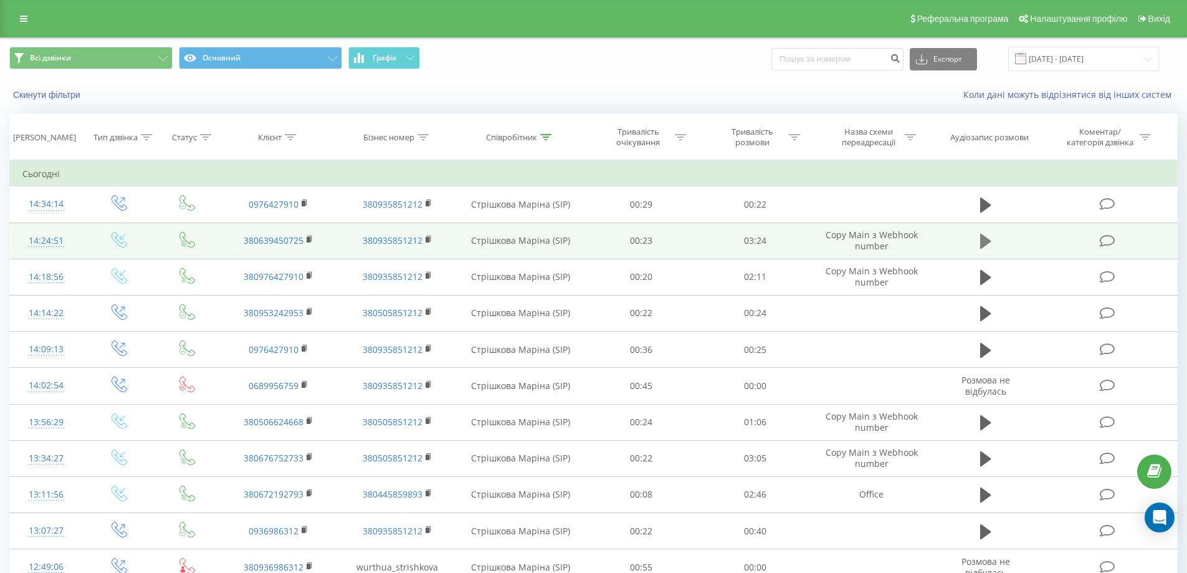
click at [982, 240] on icon at bounding box center [985, 241] width 11 height 15
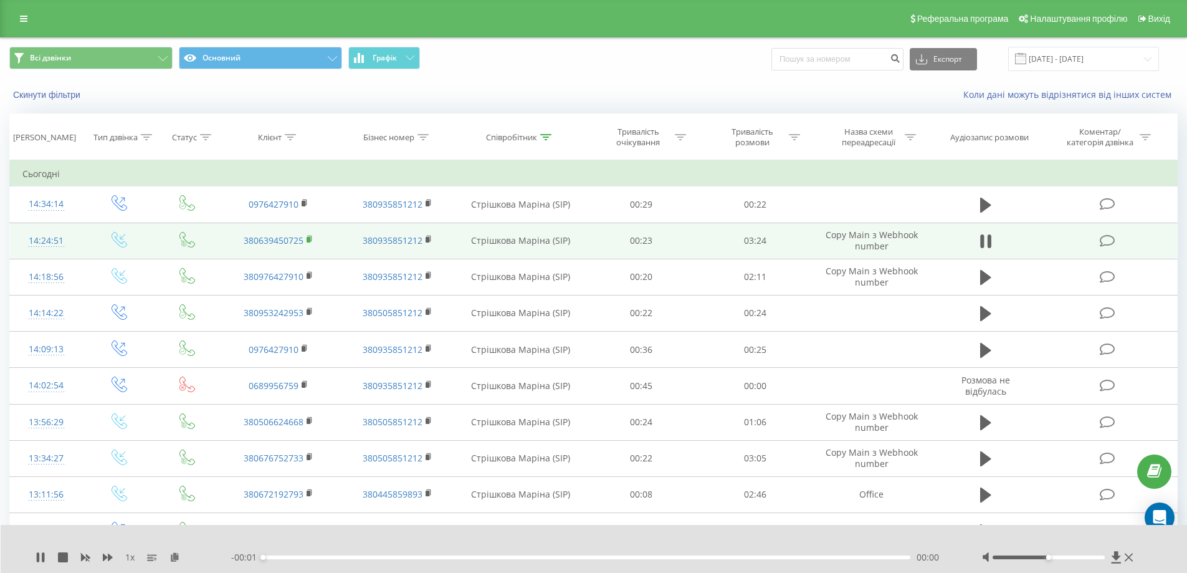
click at [311, 239] on icon at bounding box center [310, 239] width 7 height 9
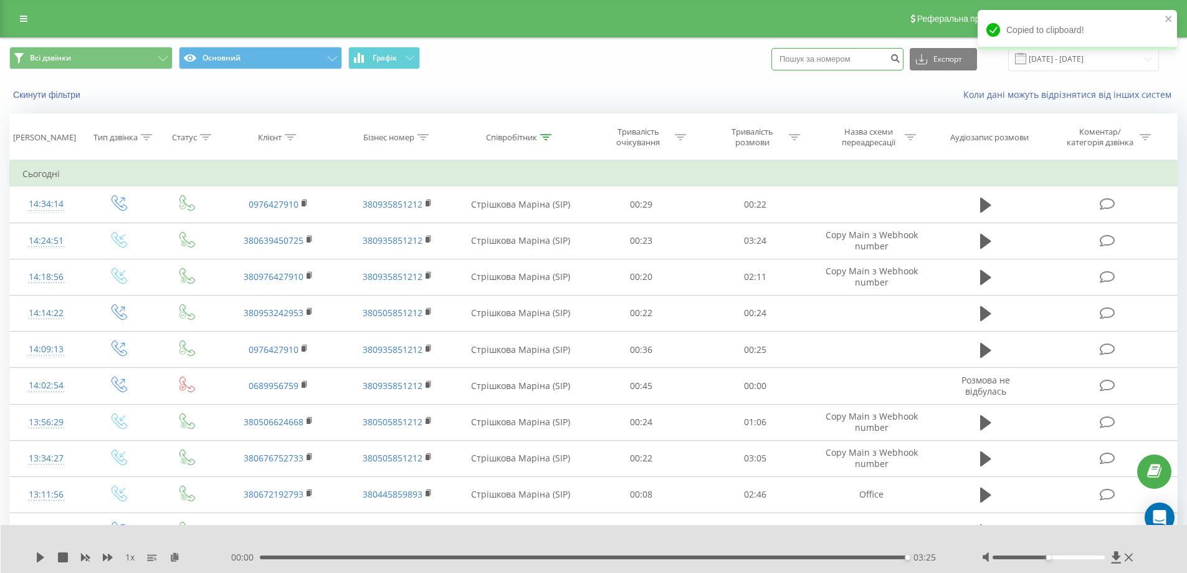
click at [833, 57] on input at bounding box center [837, 59] width 132 height 22
paste input "0639450725"
type input "0639450725"
click at [903, 55] on button "submit" at bounding box center [895, 59] width 17 height 22
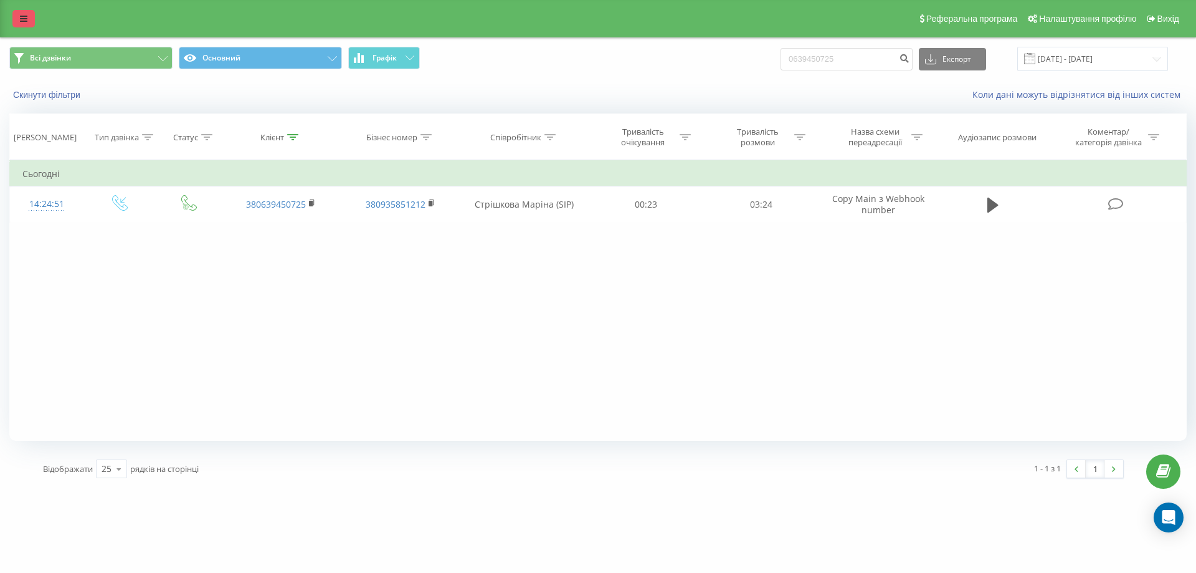
click at [30, 19] on link at bounding box center [23, 18] width 22 height 17
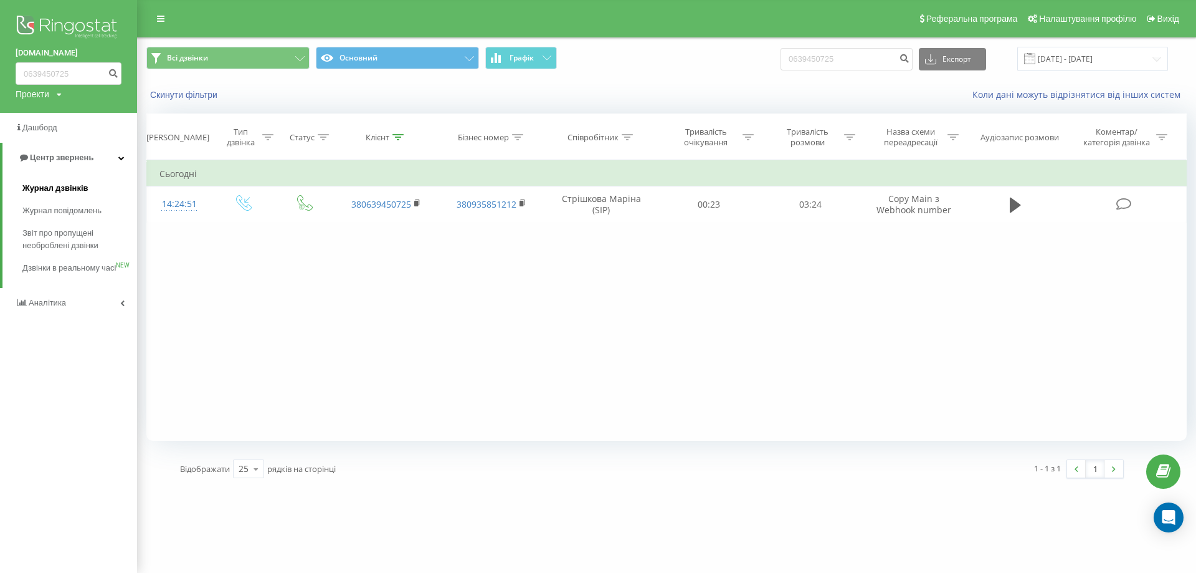
click at [63, 193] on span "Журнал дзвінків" at bounding box center [55, 188] width 66 height 12
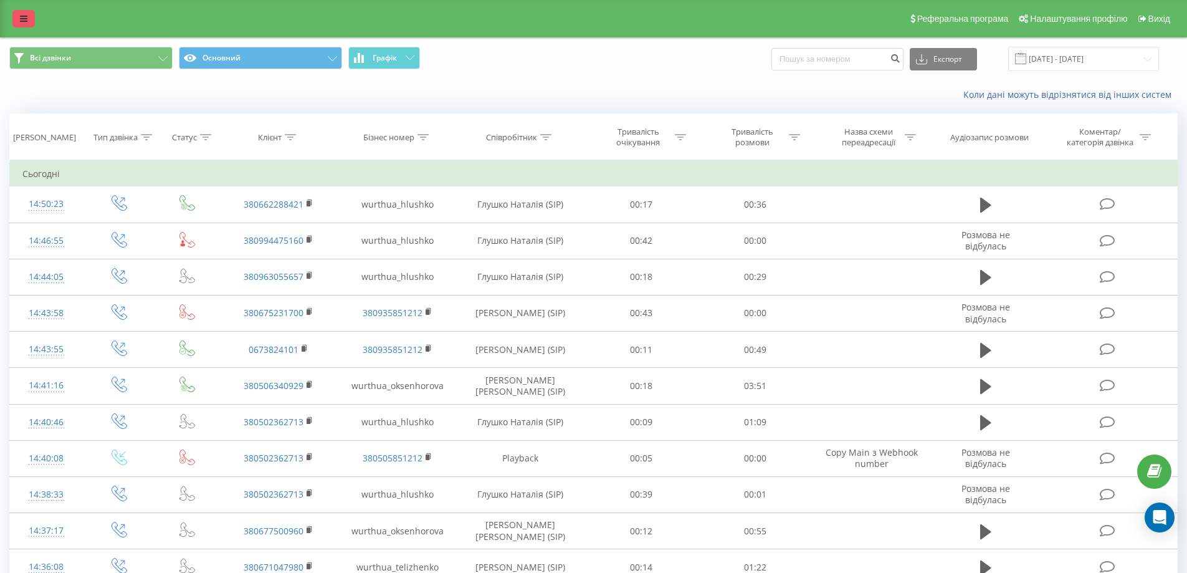
click at [24, 16] on icon at bounding box center [23, 18] width 7 height 9
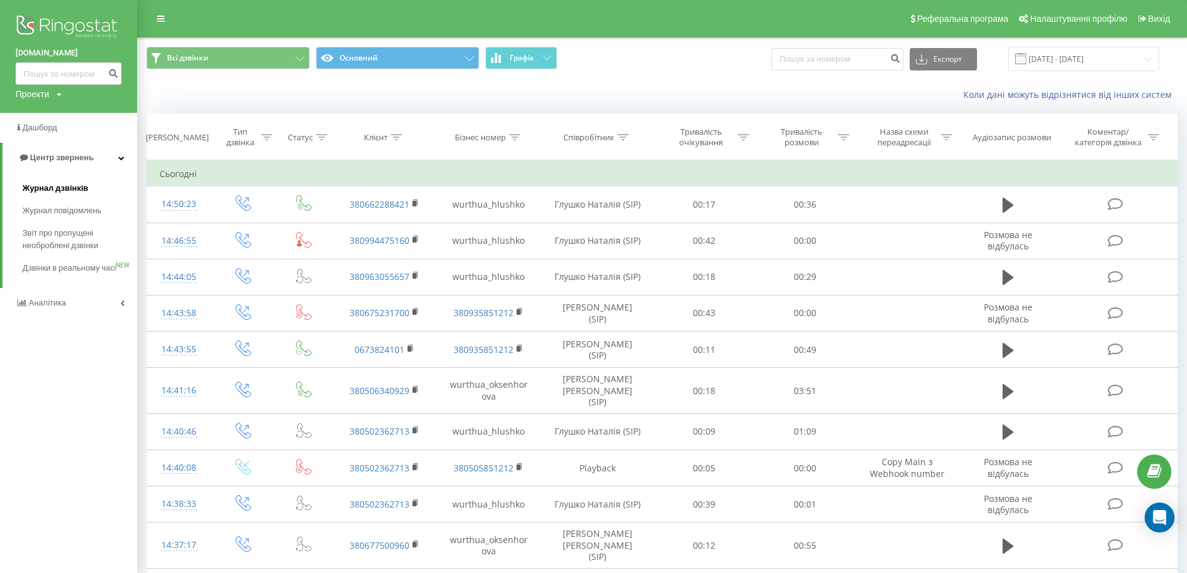
click at [55, 183] on span "Журнал дзвінків" at bounding box center [55, 188] width 66 height 12
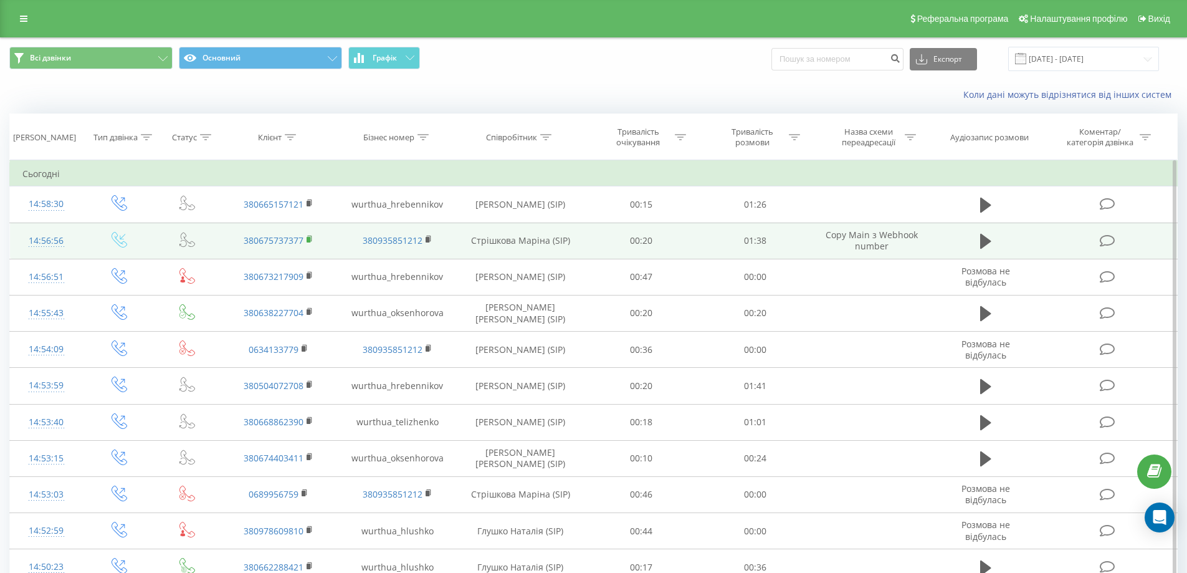
click at [308, 237] on icon at bounding box center [310, 239] width 7 height 9
